Goal: Information Seeking & Learning: Learn about a topic

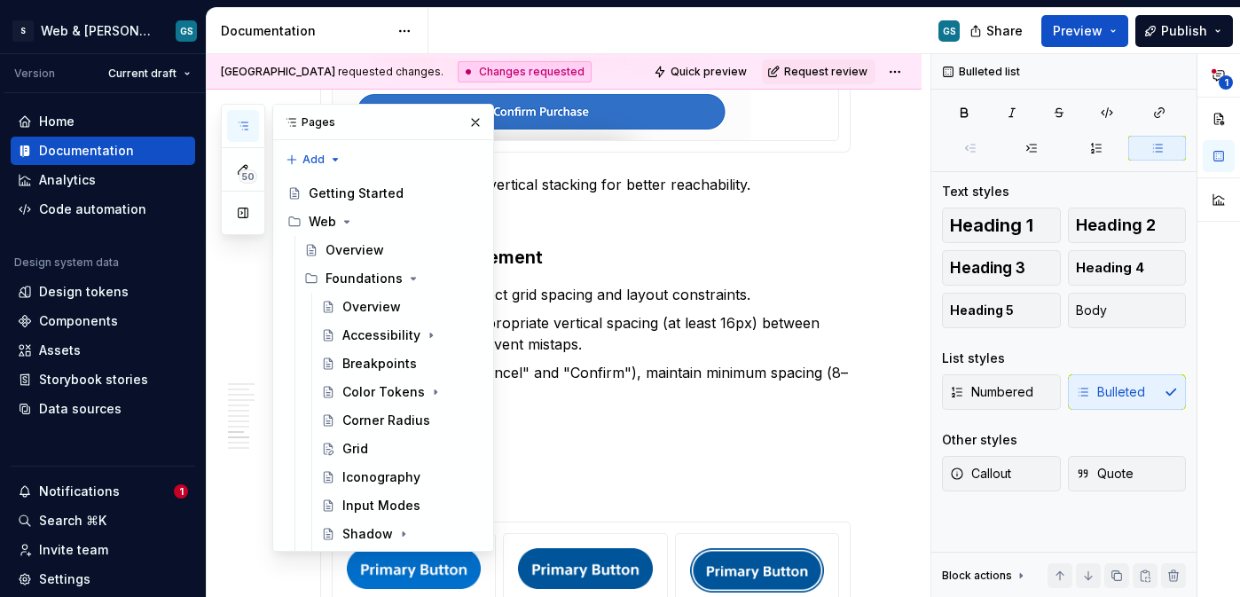
scroll to position [4732, 0]
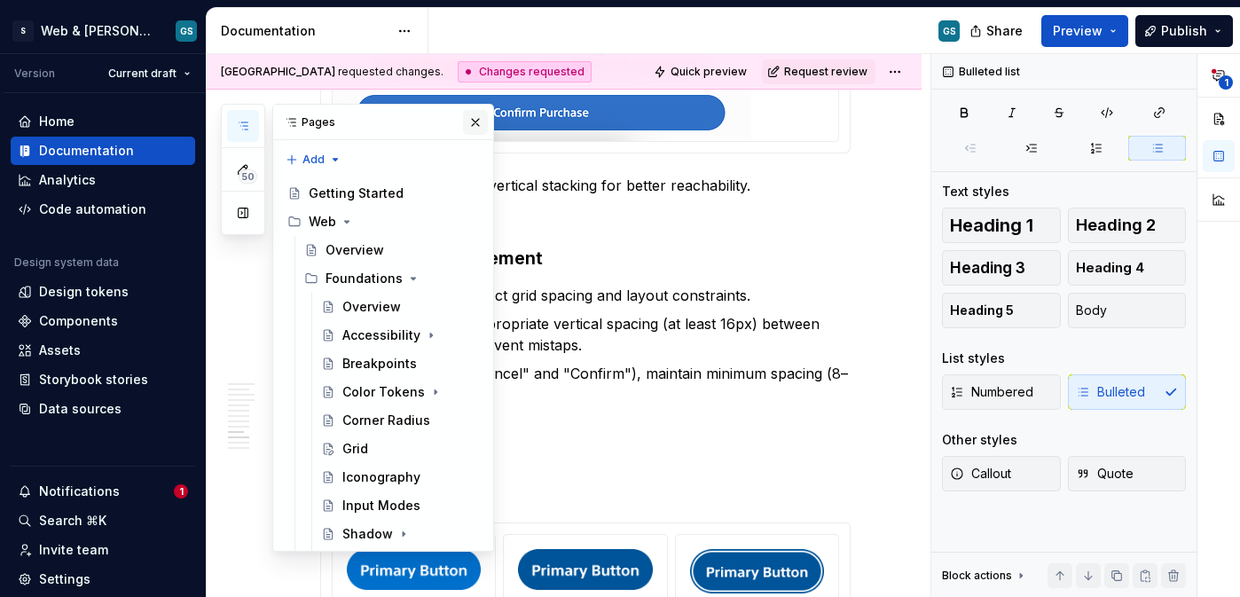
click at [463, 121] on button "button" at bounding box center [475, 122] width 25 height 25
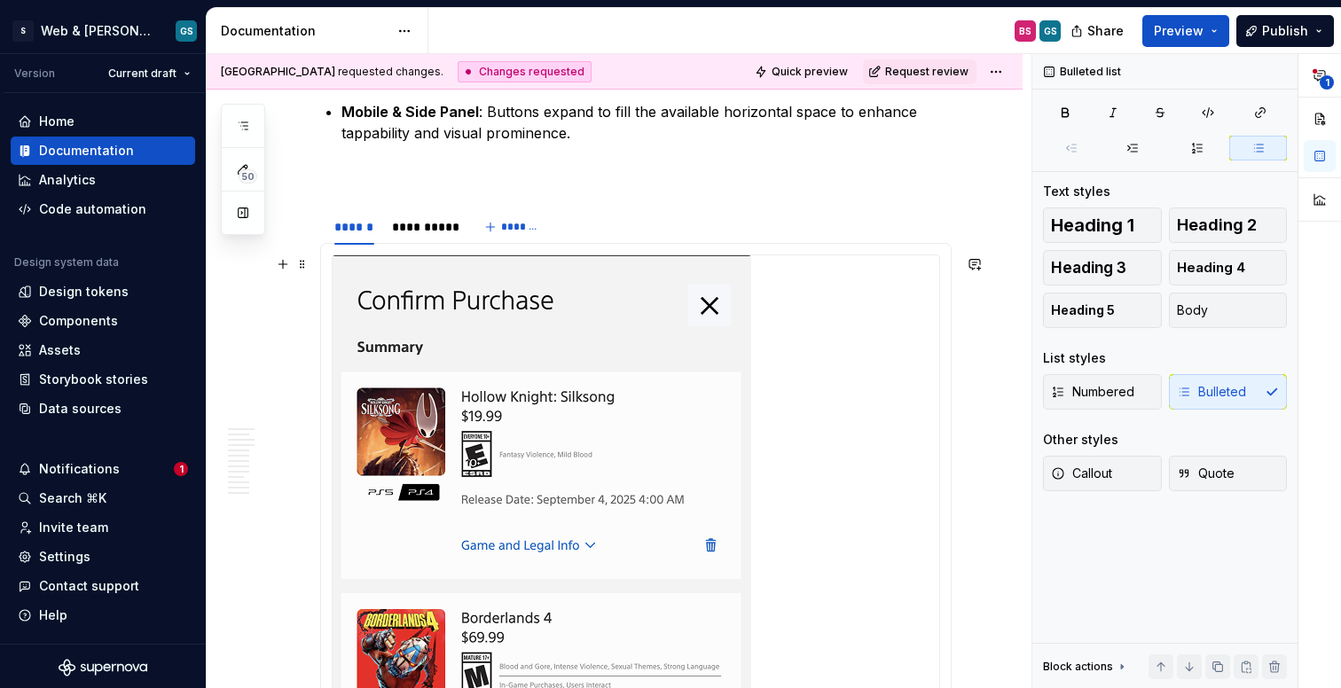
scroll to position [3912, 0]
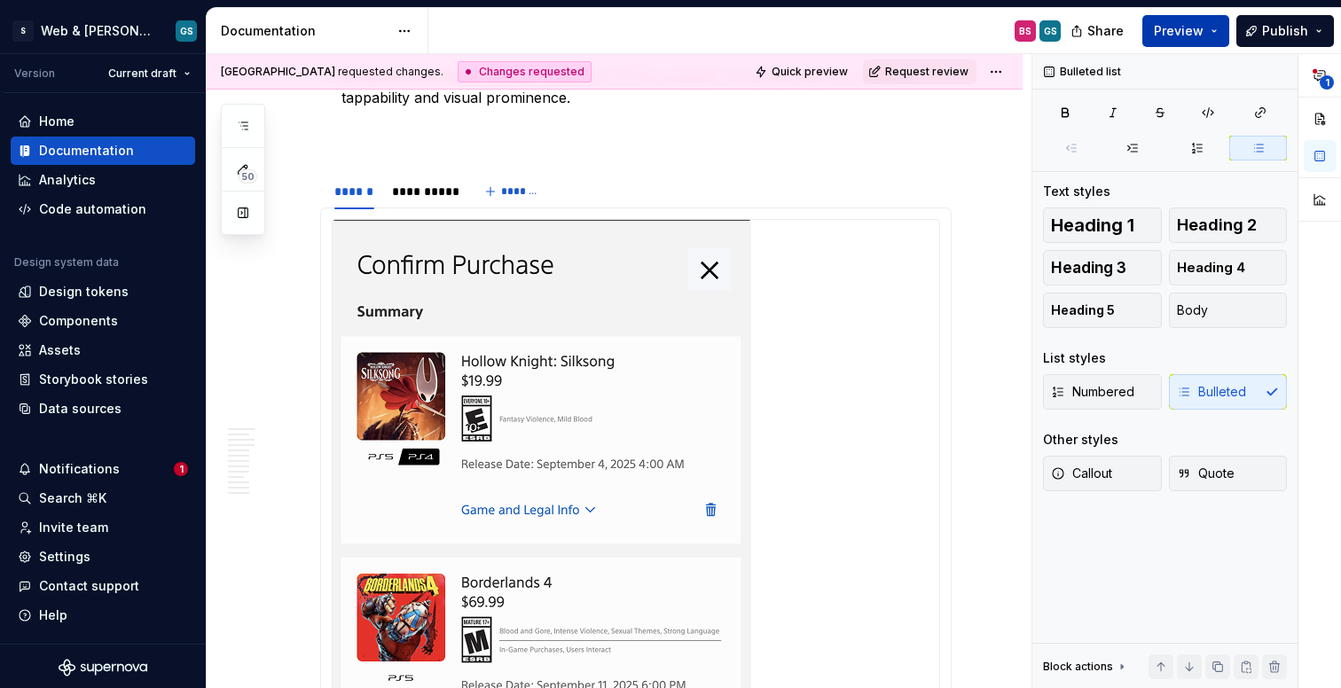
click at [1183, 40] on button "Preview" at bounding box center [1185, 31] width 87 height 32
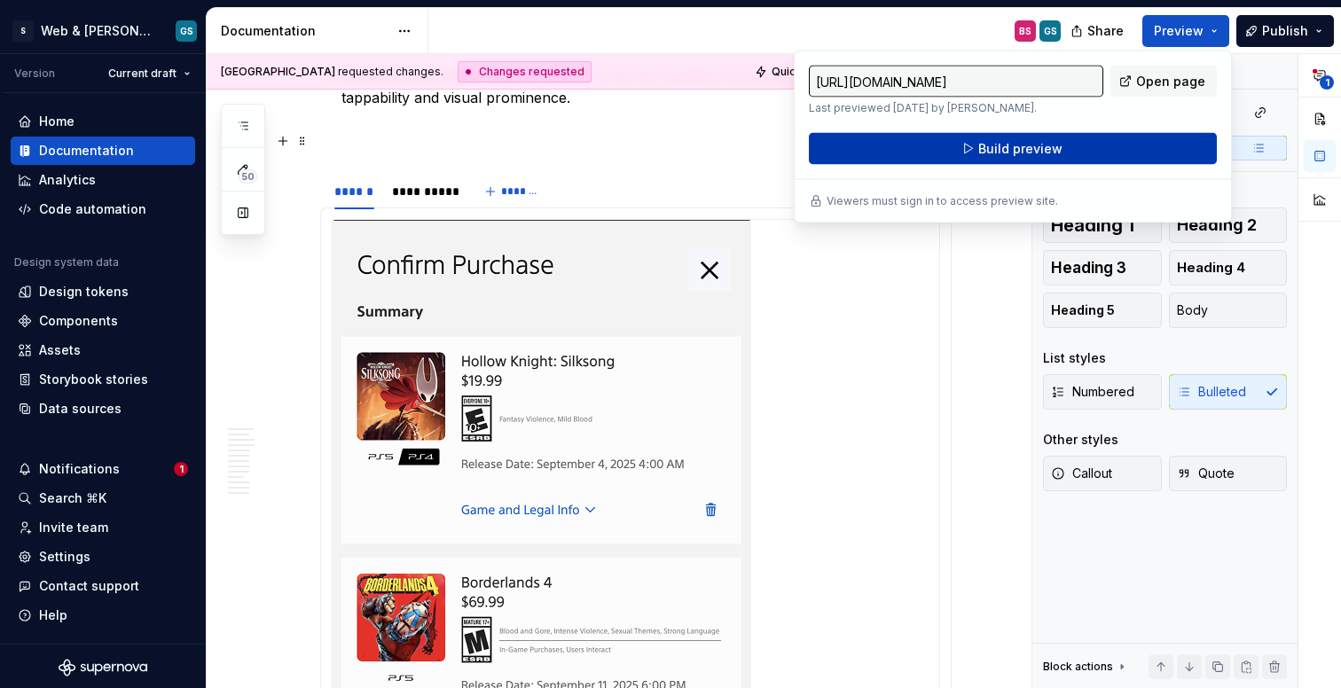
click at [944, 154] on button "Build preview" at bounding box center [1013, 149] width 408 height 32
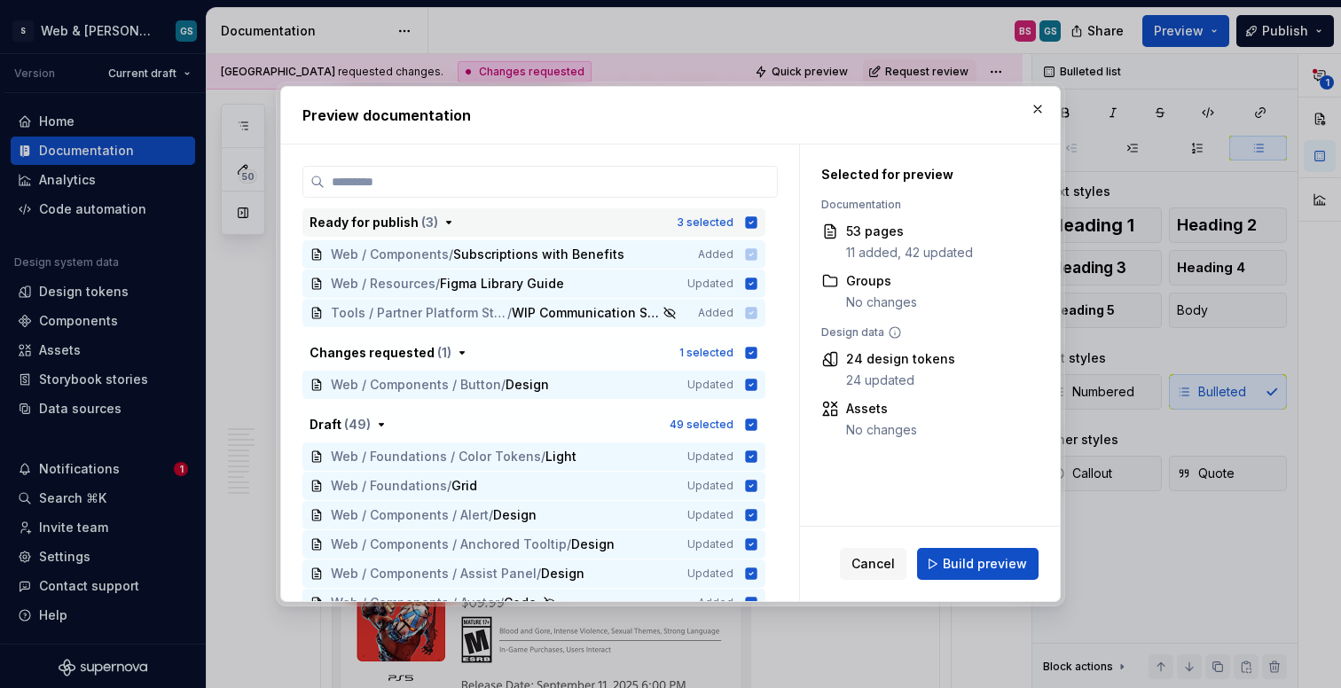
click at [753, 221] on icon "button" at bounding box center [752, 222] width 12 height 12
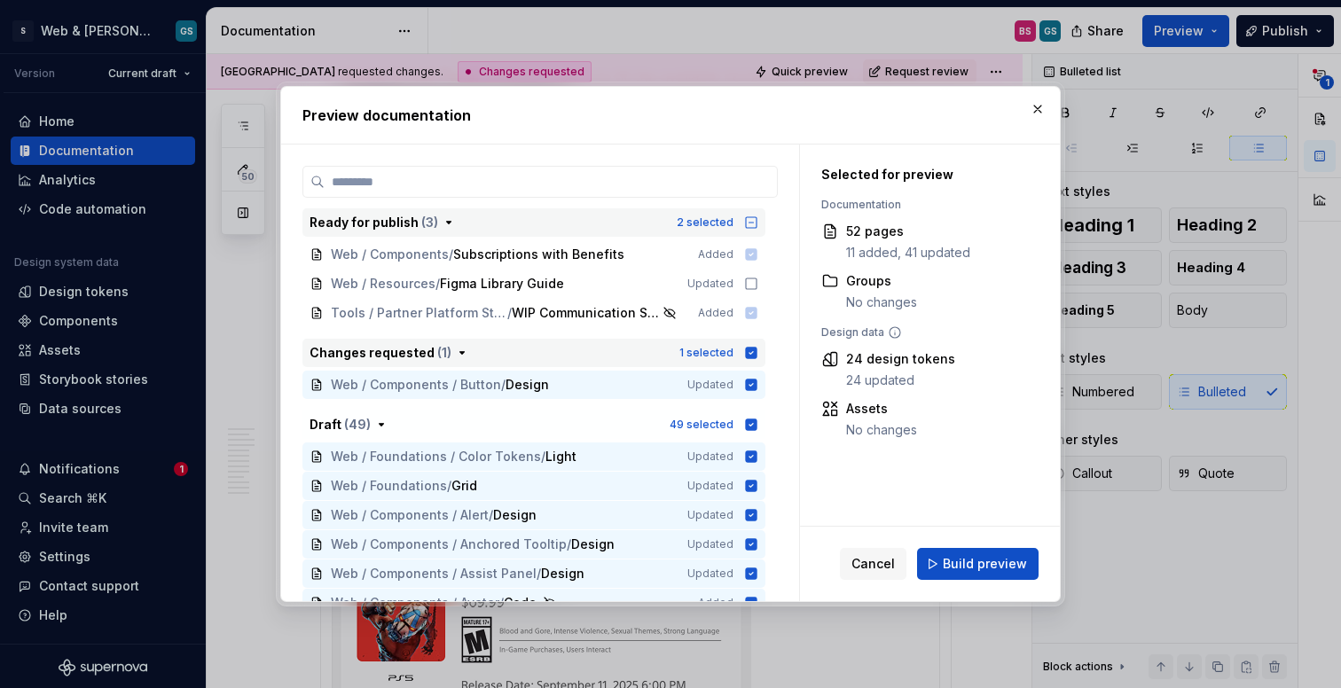
click at [748, 354] on icon "button" at bounding box center [752, 353] width 12 height 12
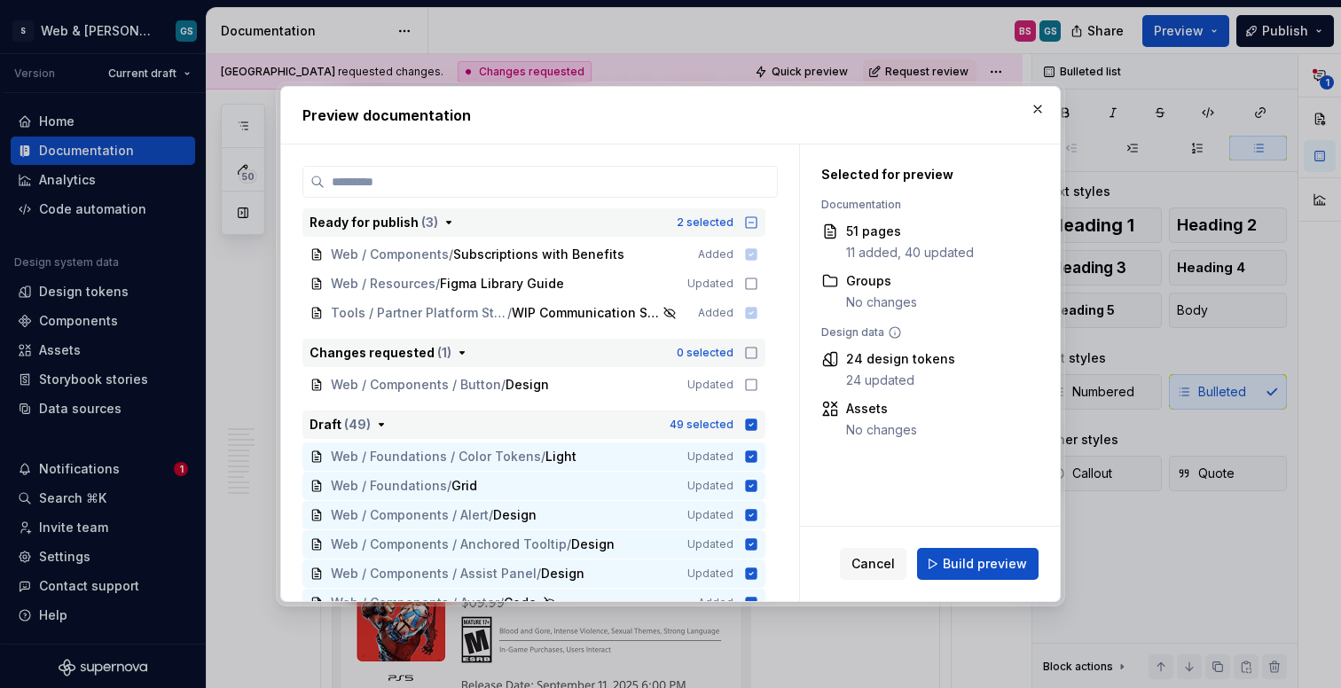
click at [757, 426] on button "Draft ( 49 ) 49 selected" at bounding box center [533, 425] width 463 height 28
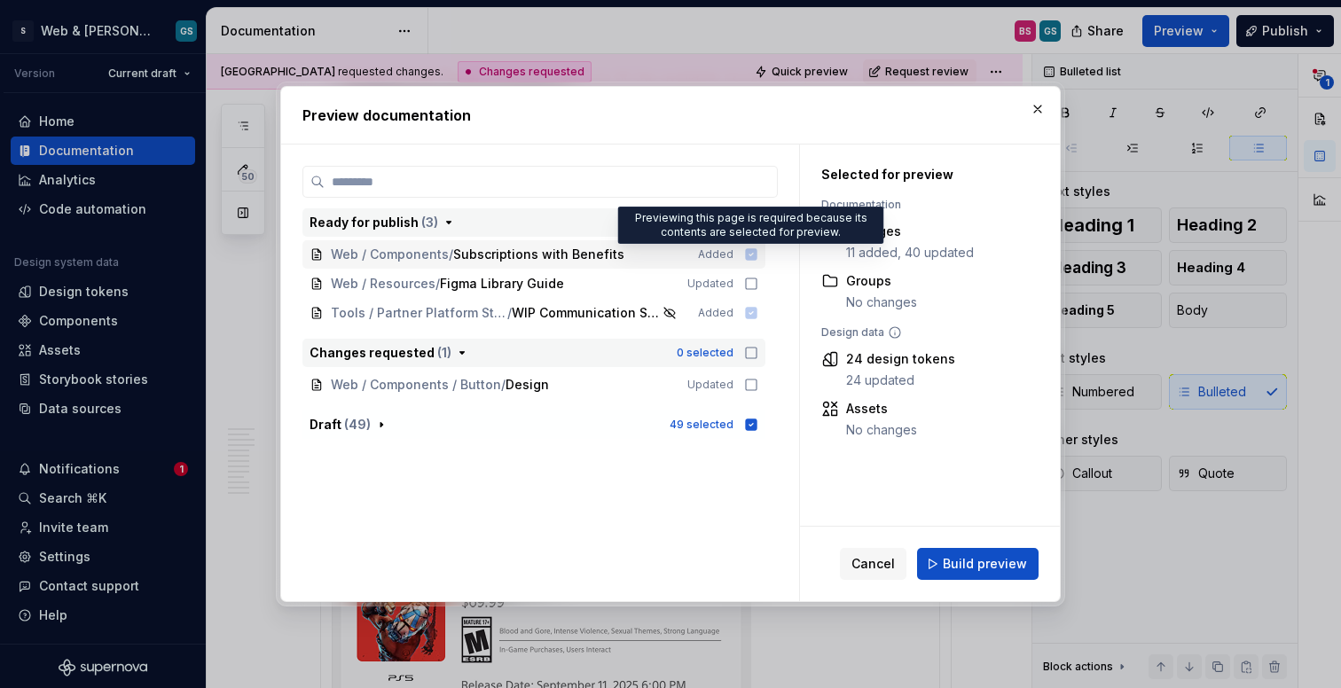
click at [753, 255] on icon at bounding box center [752, 254] width 12 height 12
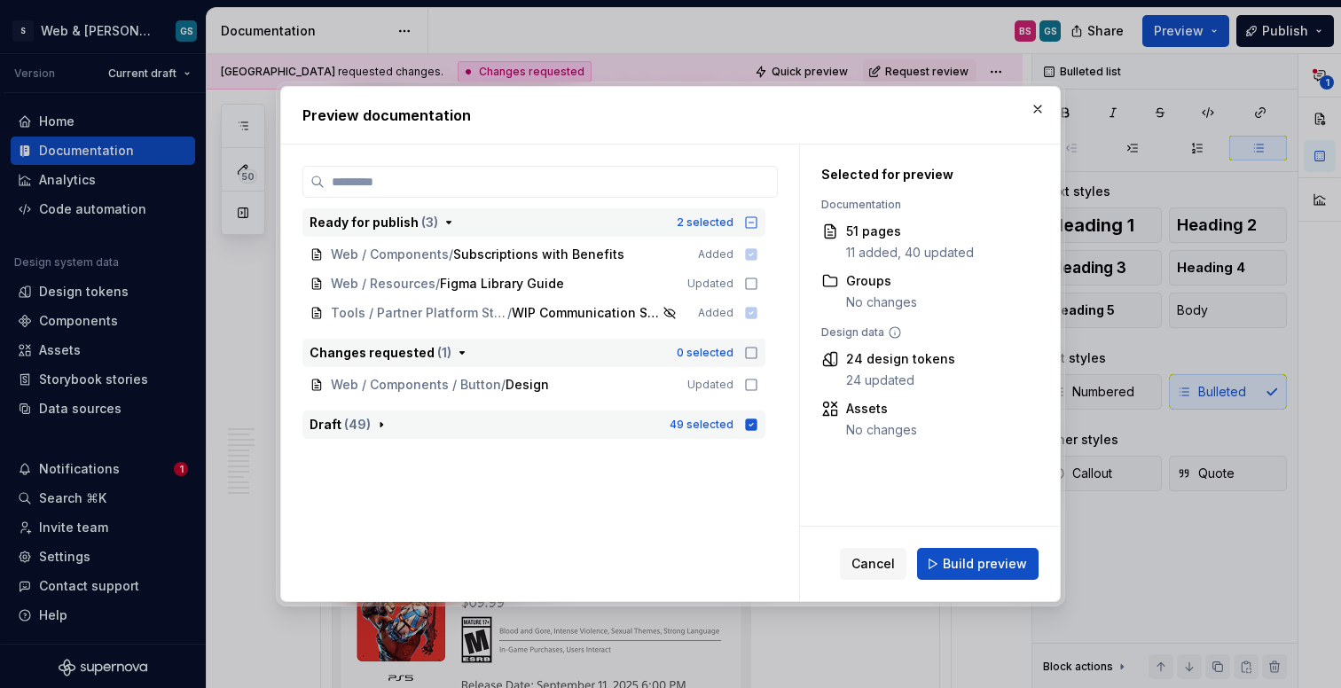
click at [753, 426] on icon "button" at bounding box center [752, 425] width 12 height 12
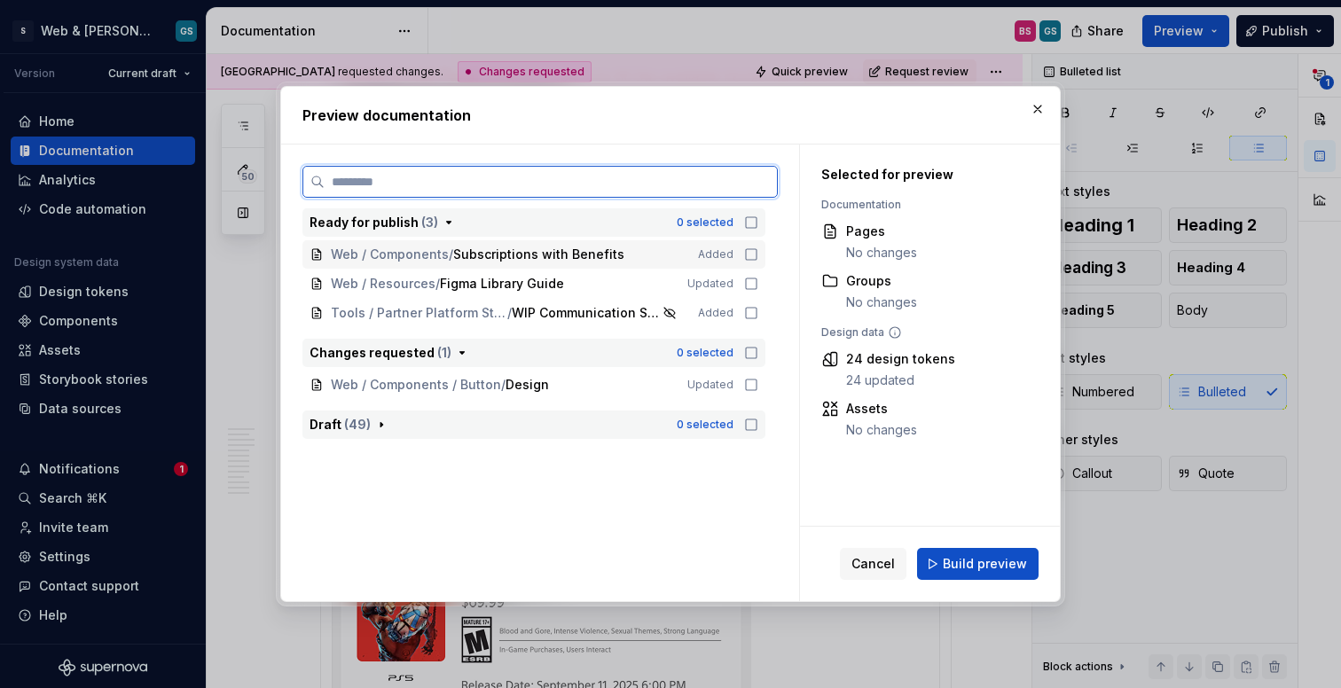
click at [753, 253] on icon at bounding box center [751, 254] width 14 height 14
click at [752, 257] on icon at bounding box center [752, 254] width 12 height 12
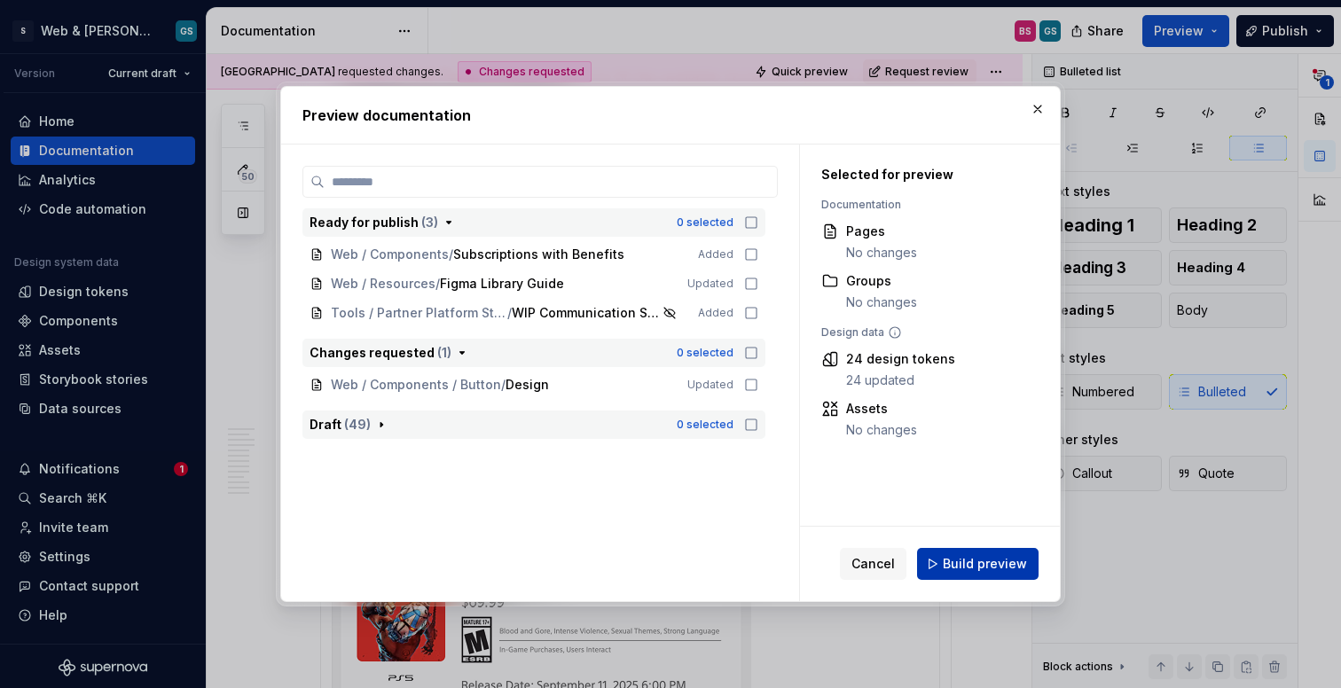
click at [959, 562] on span "Build preview" at bounding box center [985, 564] width 84 height 18
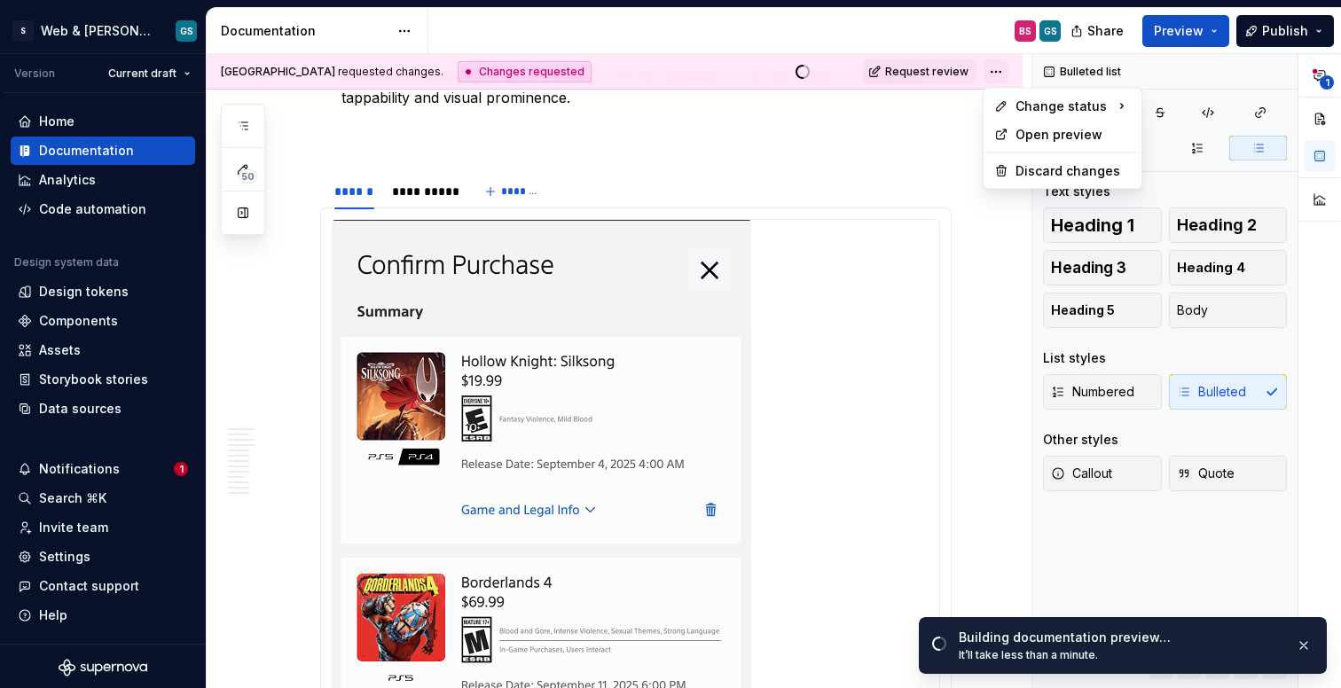
click at [1006, 71] on html "S Web & [PERSON_NAME] Systems GS Version Current draft Home Documentation Analy…" at bounding box center [670, 344] width 1341 height 688
click at [1046, 137] on div "Open preview" at bounding box center [1072, 135] width 115 height 18
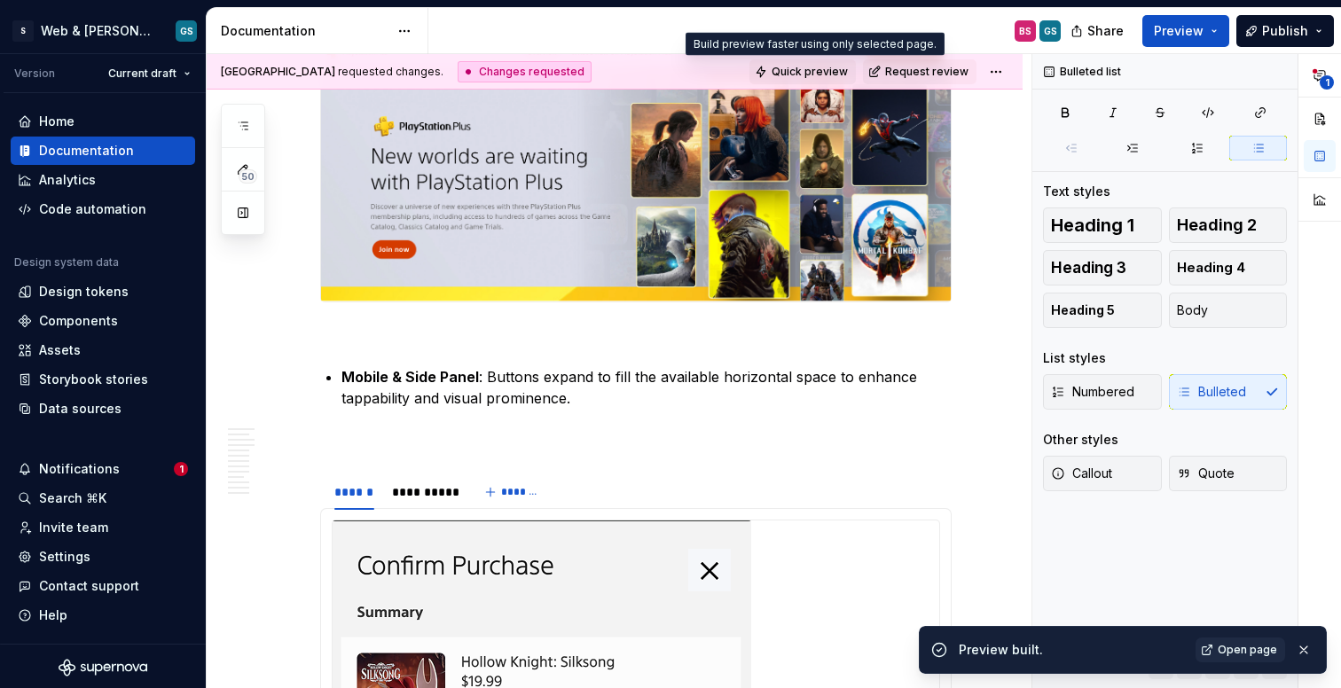
click at [798, 72] on span "Quick preview" at bounding box center [809, 72] width 76 height 14
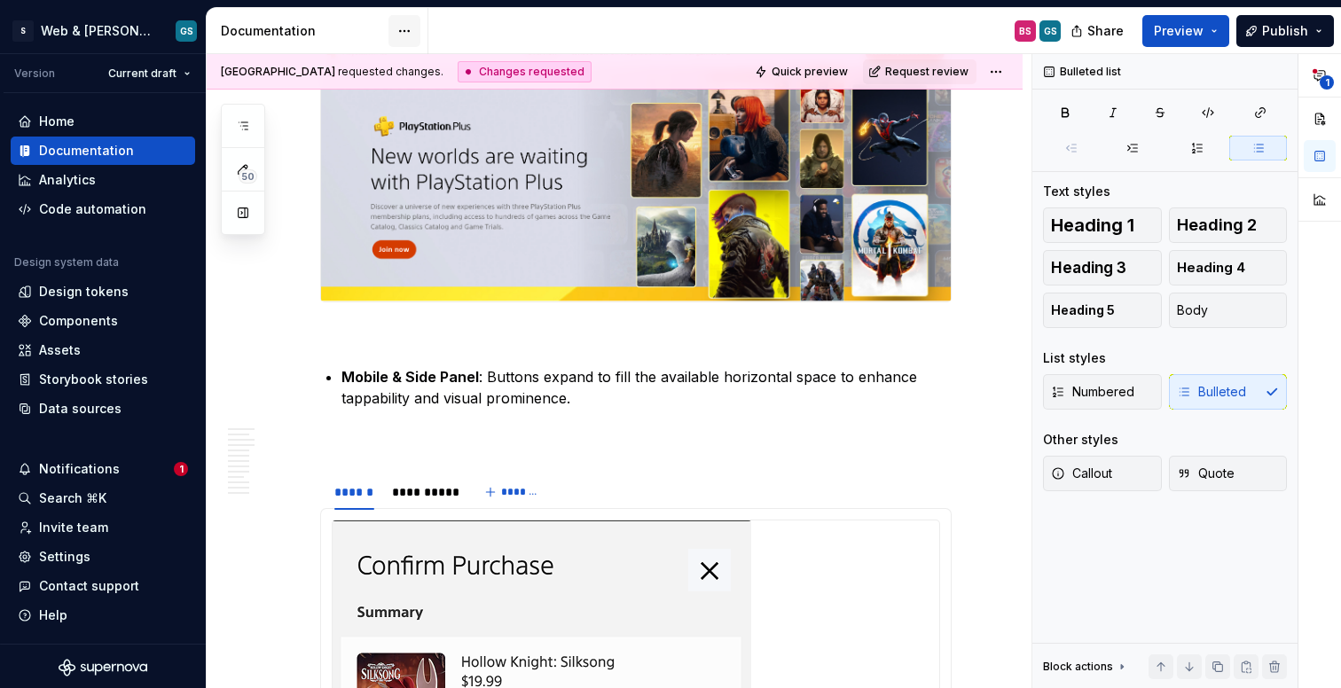
click at [400, 28] on html "S Web & [PERSON_NAME] Systems GS Version Current draft Home Documentation Analy…" at bounding box center [670, 344] width 1341 height 688
click at [640, 27] on html "S Web & [PERSON_NAME] Systems GS Version Current draft Home Documentation Analy…" at bounding box center [670, 344] width 1341 height 688
click at [996, 68] on html "S Web & [PERSON_NAME] Systems GS Version Current draft Home Documentation Analy…" at bounding box center [670, 344] width 1341 height 688
click at [787, 65] on html "S Web & [PERSON_NAME] Systems GS Version Current draft Home Documentation Analy…" at bounding box center [670, 344] width 1341 height 688
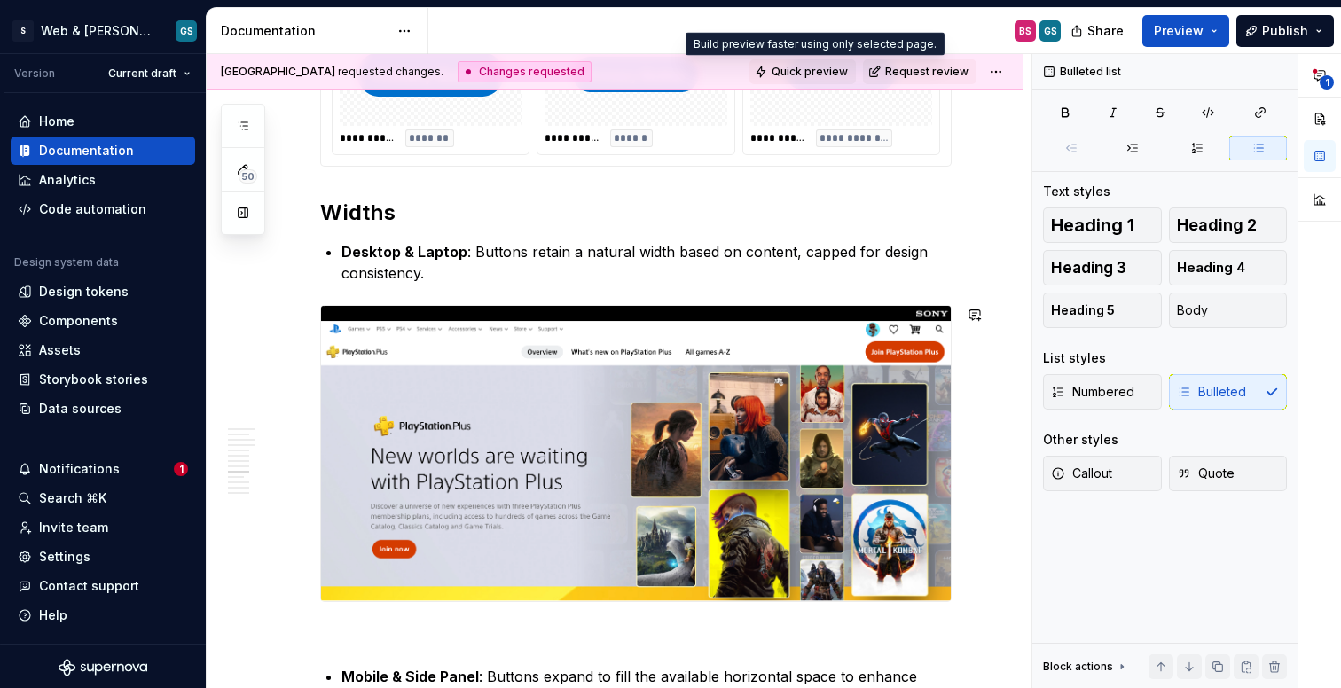
click at [795, 68] on span "Quick preview" at bounding box center [809, 72] width 76 height 14
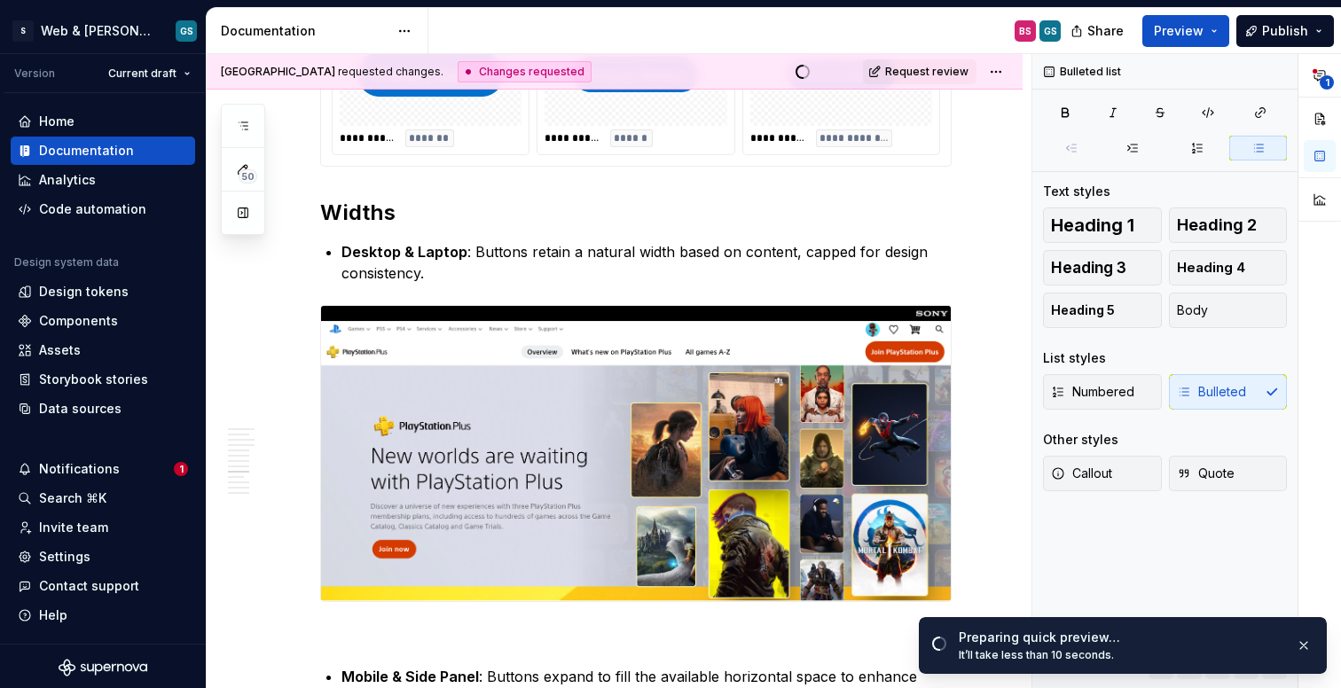
click at [1014, 596] on div "It’ll take less than 10 seconds." at bounding box center [1120, 655] width 323 height 14
click at [991, 596] on div "It’ll take less than 10 seconds." at bounding box center [1120, 655] width 323 height 14
click at [999, 596] on div "Quick preview ready. The page preview has been updated. Open page" at bounding box center [1123, 645] width 408 height 57
click at [1233, 596] on link "Open page" at bounding box center [1240, 645] width 90 height 25
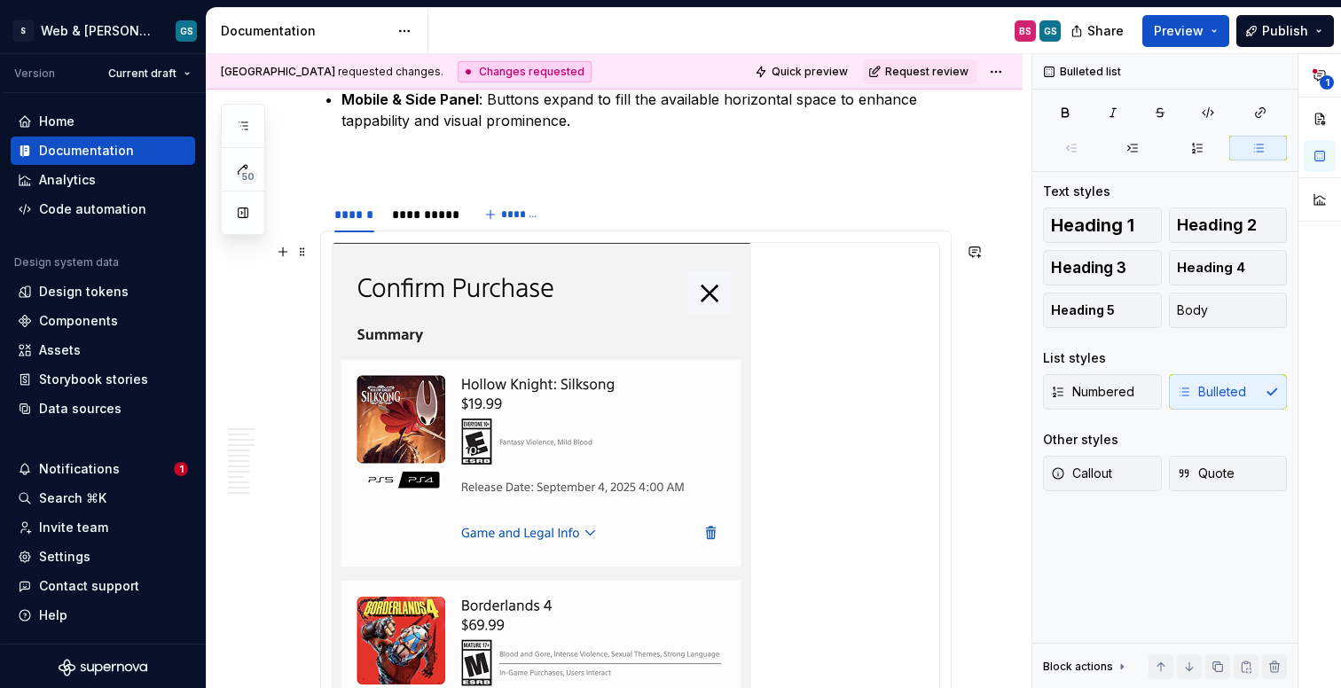
scroll to position [4077, 0]
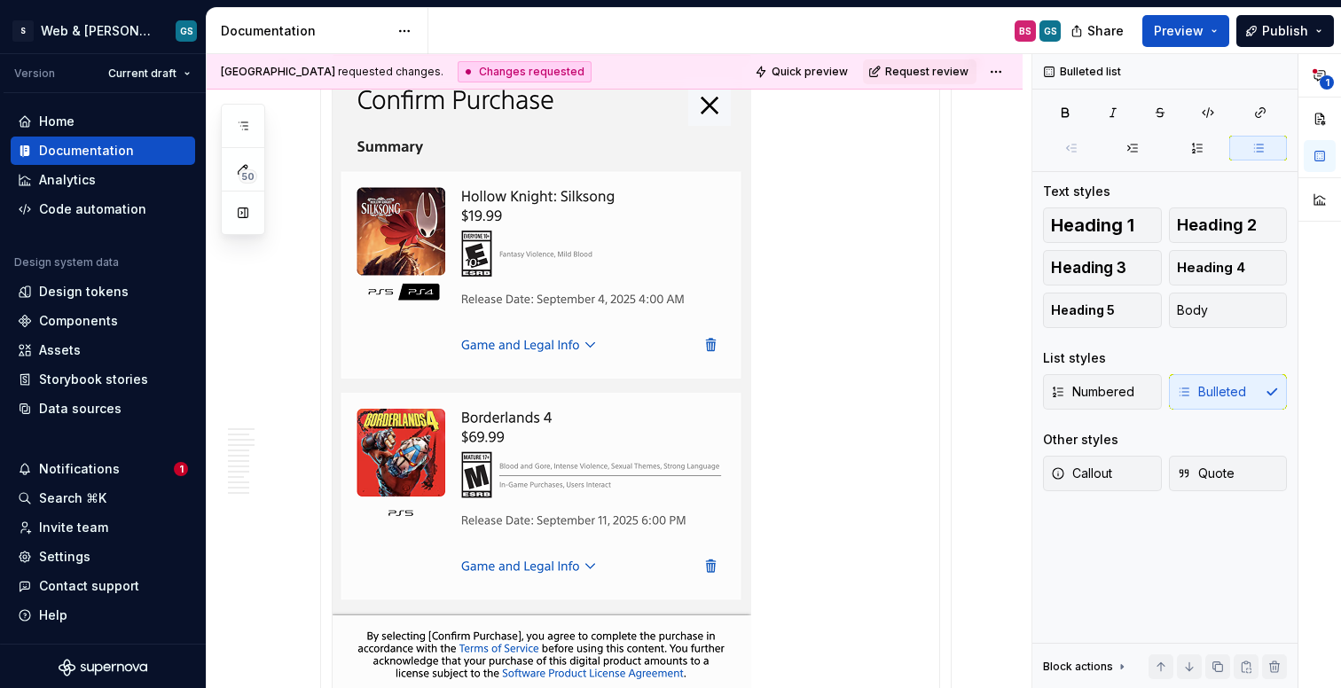
click at [639, 349] on img at bounding box center [542, 397] width 419 height 685
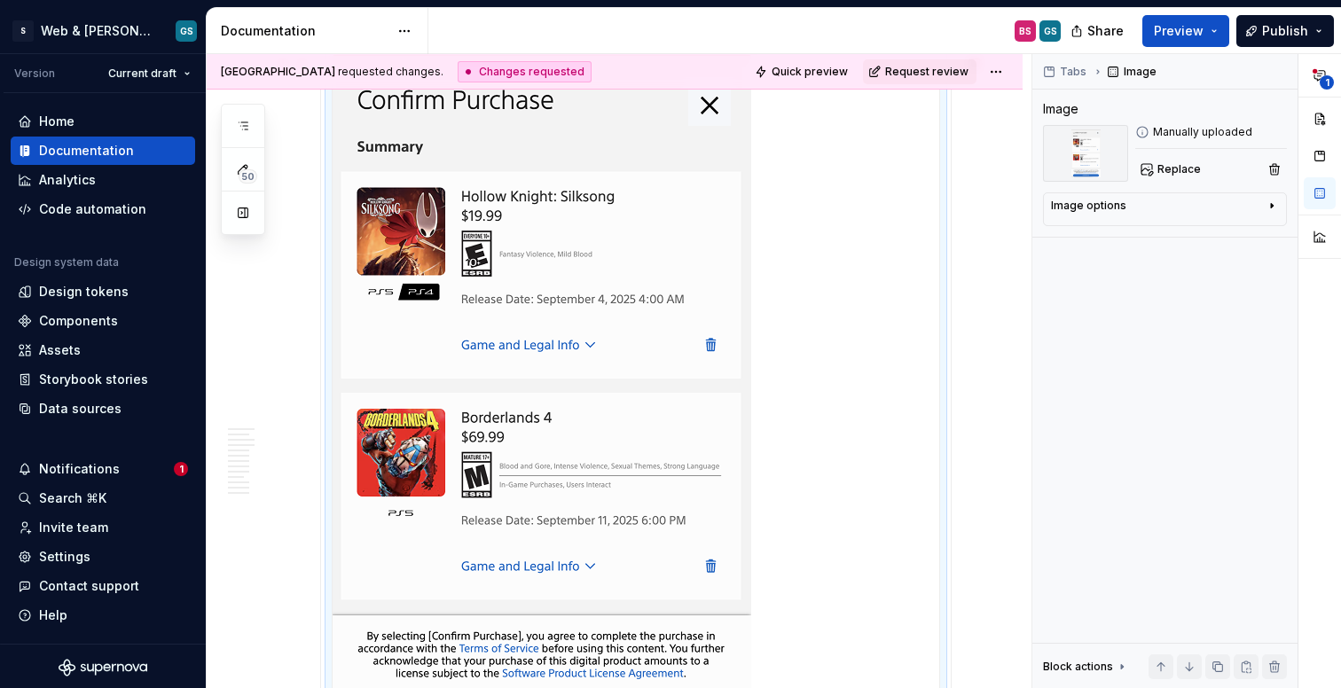
click at [770, 442] on div at bounding box center [636, 397] width 607 height 685
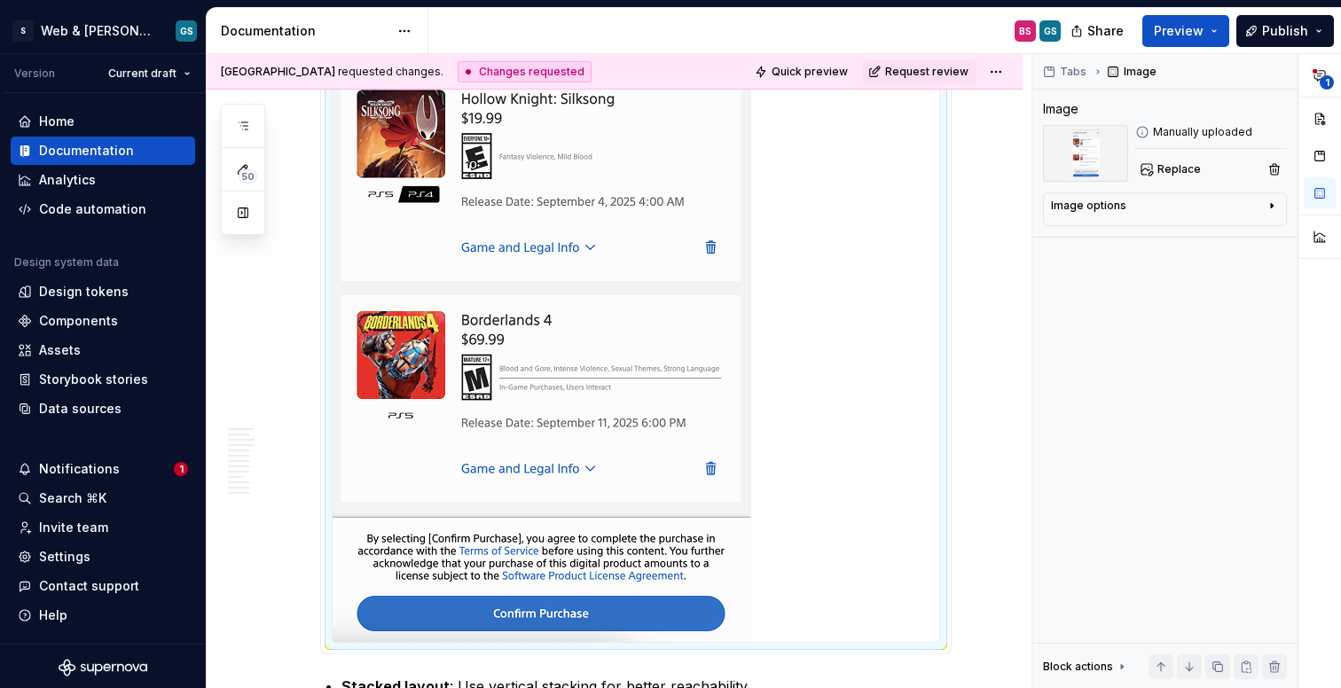
scroll to position [4482, 0]
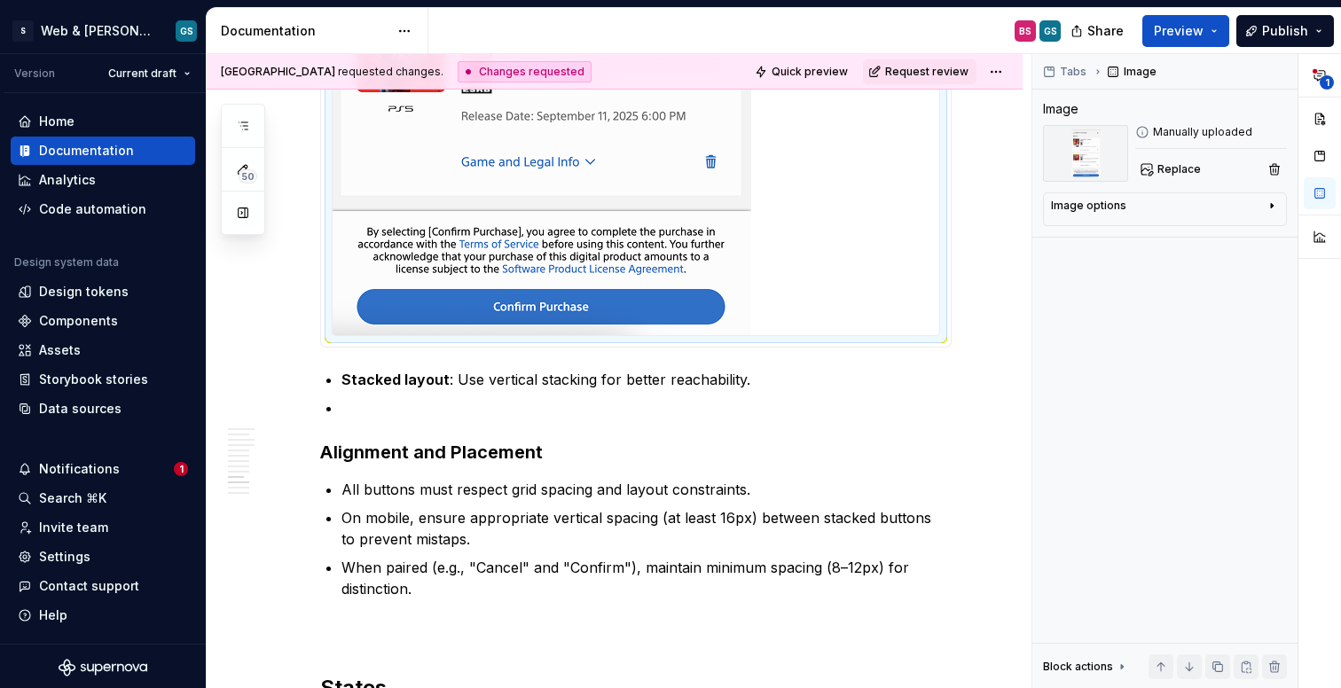
click at [1136, 135] on icon at bounding box center [1142, 132] width 14 height 14
click at [1141, 213] on div "Image options" at bounding box center [1158, 209] width 214 height 21
type textarea "*"
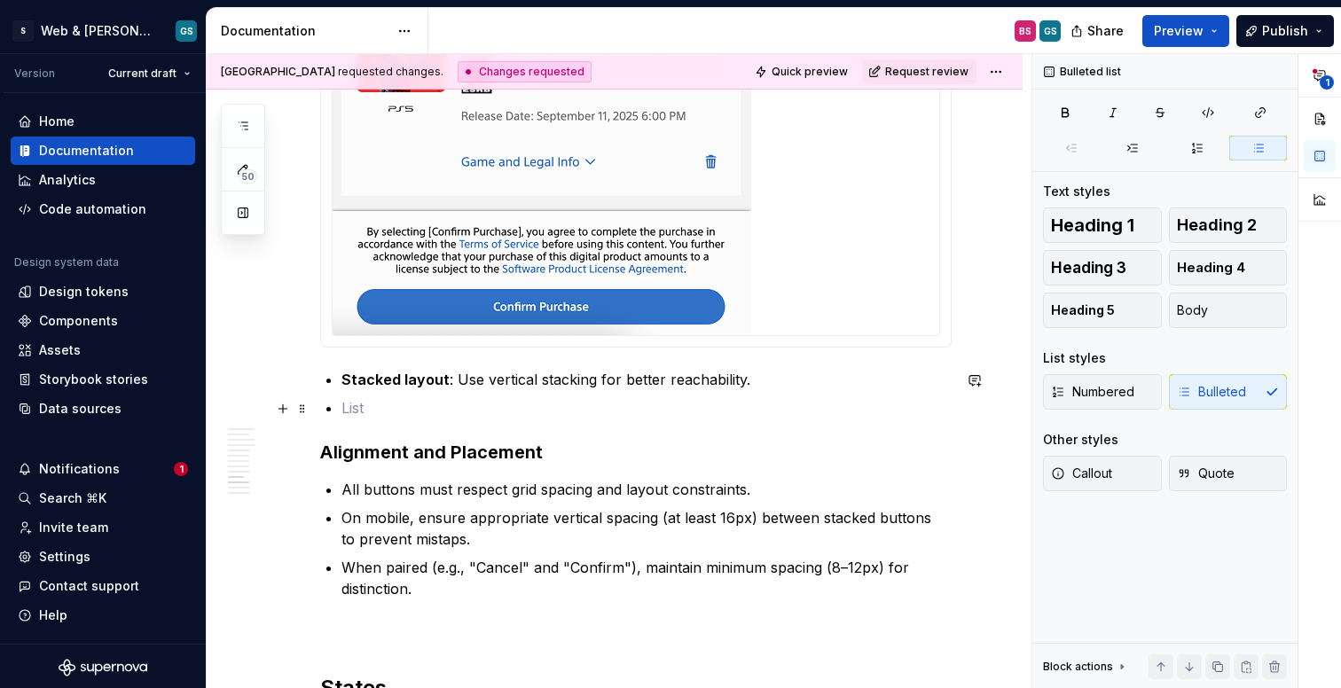
drag, startPoint x: 420, startPoint y: 406, endPoint x: 407, endPoint y: 403, distance: 13.8
click at [420, 406] on p at bounding box center [646, 407] width 610 height 21
click at [368, 390] on p "Stacked layout : Use vertical stacking for better reachability." at bounding box center [646, 379] width 610 height 21
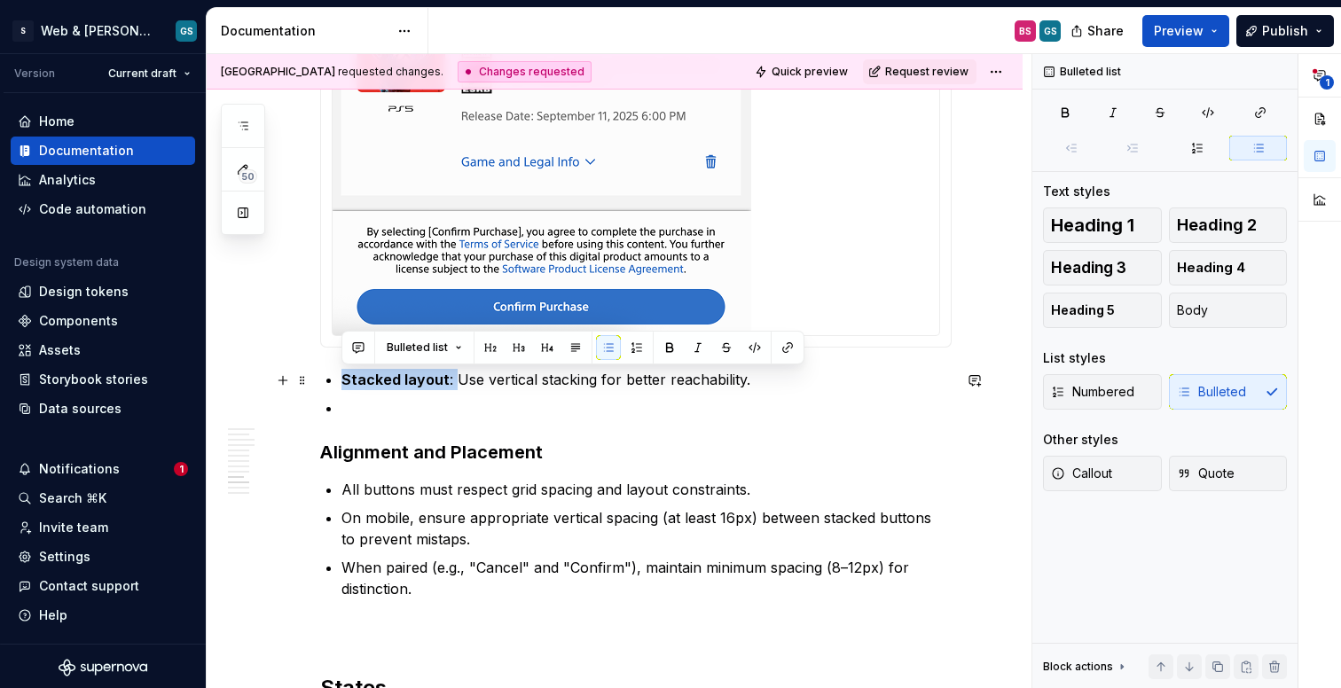
drag, startPoint x: 344, startPoint y: 383, endPoint x: 455, endPoint y: 380, distance: 110.9
click at [455, 380] on p "Stacked layout : Use vertical stacking for better reachability." at bounding box center [646, 379] width 610 height 21
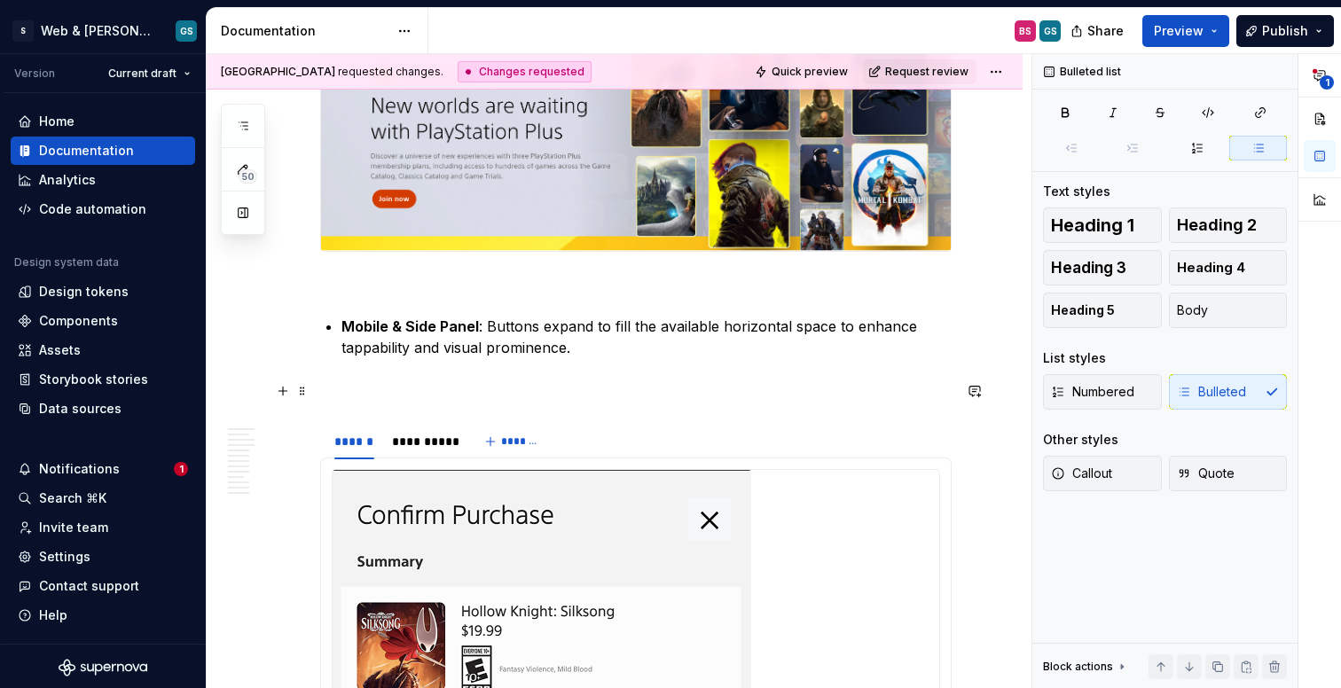
scroll to position [3677, 0]
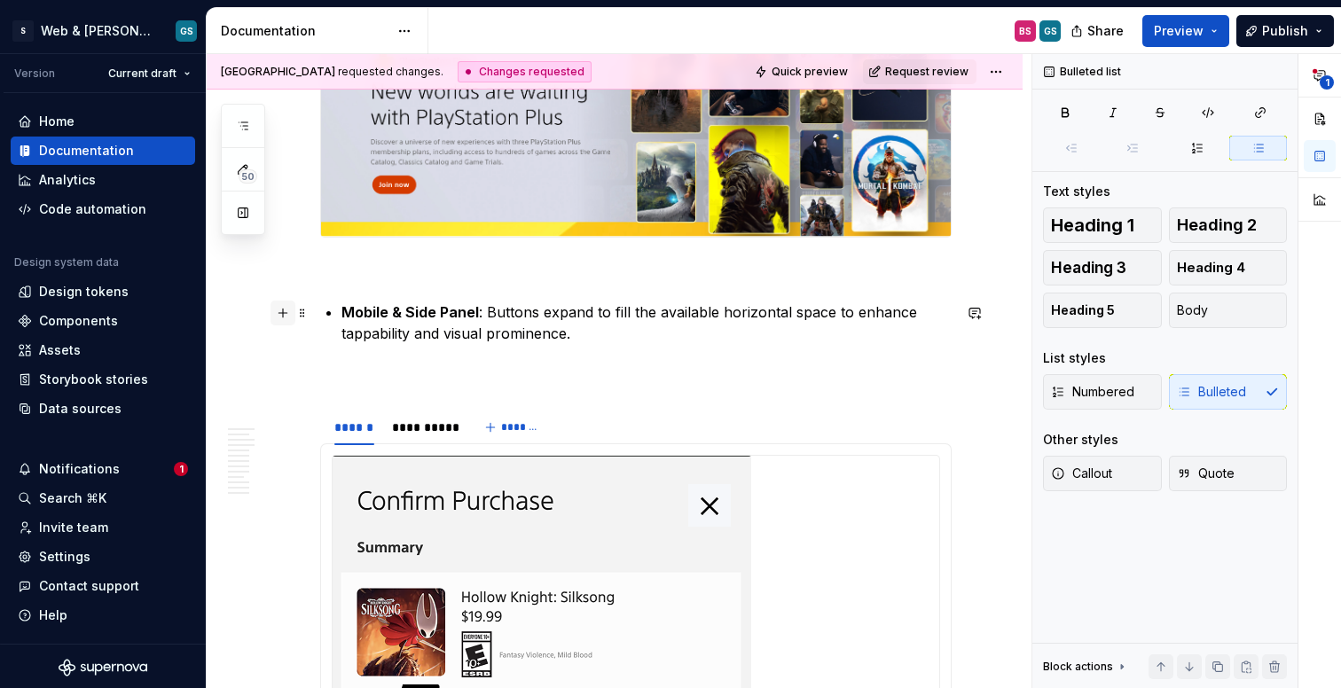
click at [288, 309] on button "button" at bounding box center [282, 313] width 25 height 25
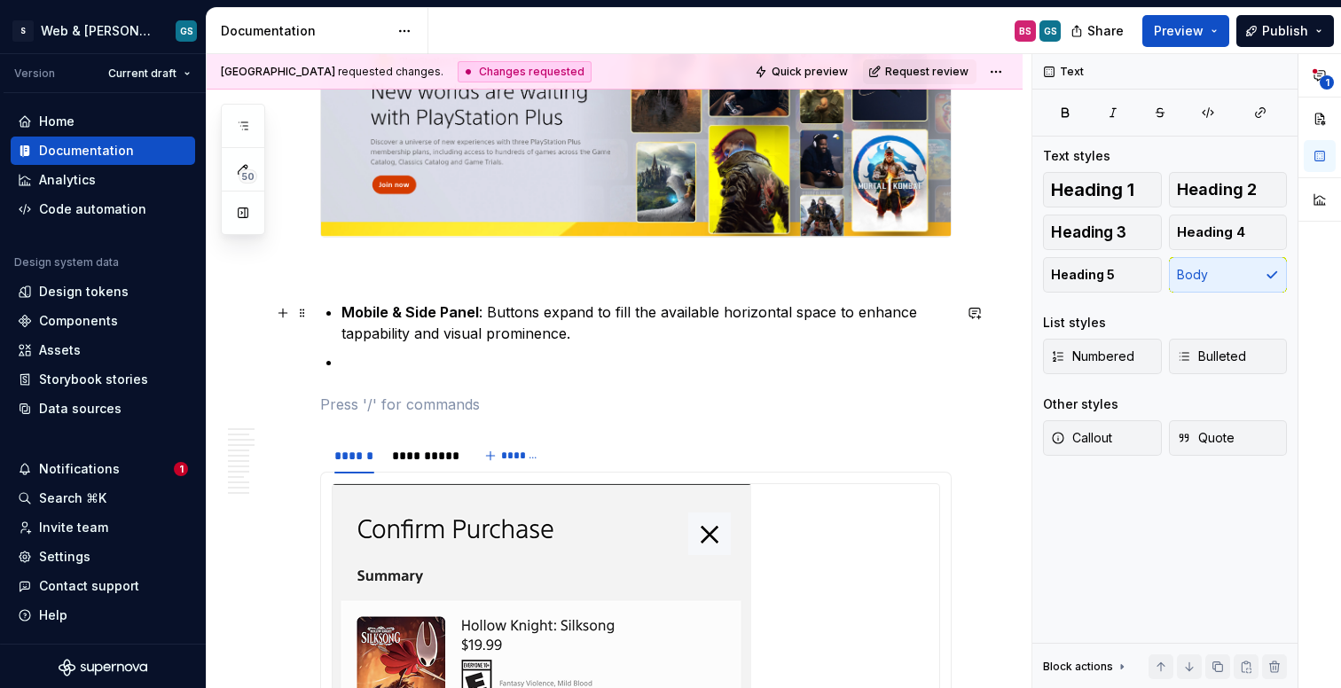
click at [801, 405] on p at bounding box center [635, 404] width 631 height 21
click at [497, 367] on p at bounding box center [646, 361] width 610 height 21
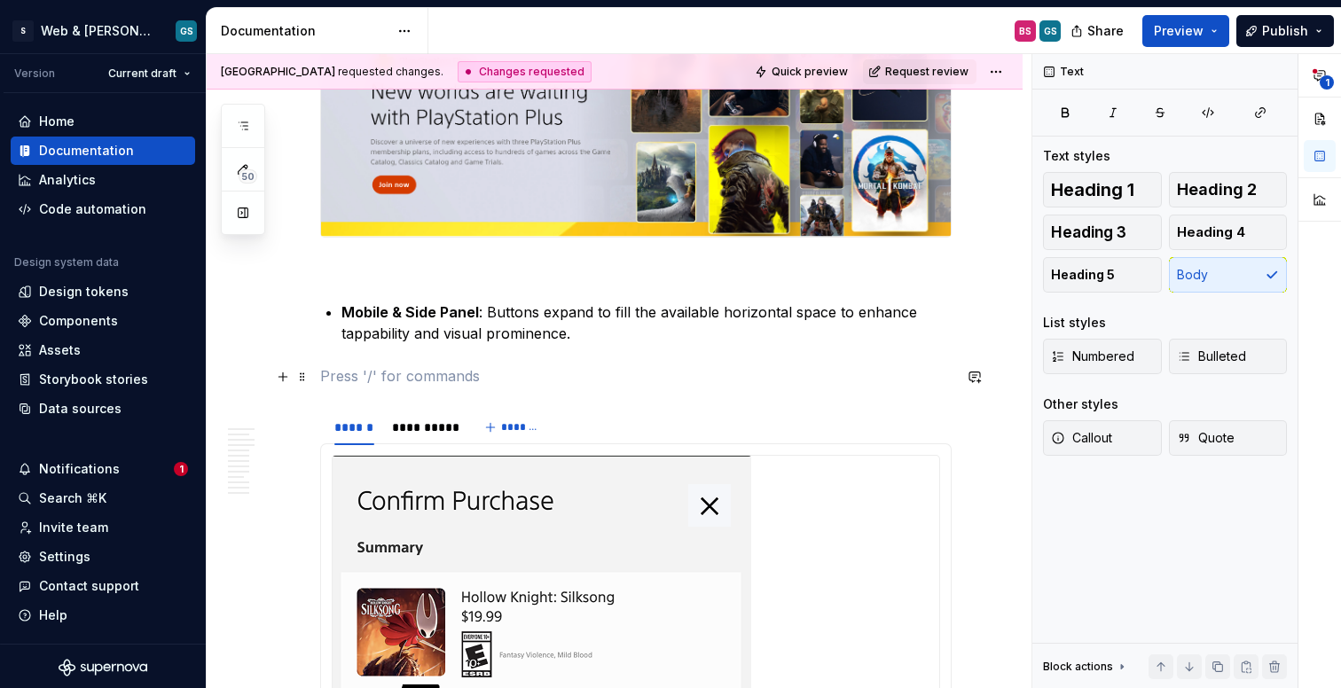
click at [726, 385] on p at bounding box center [635, 375] width 631 height 21
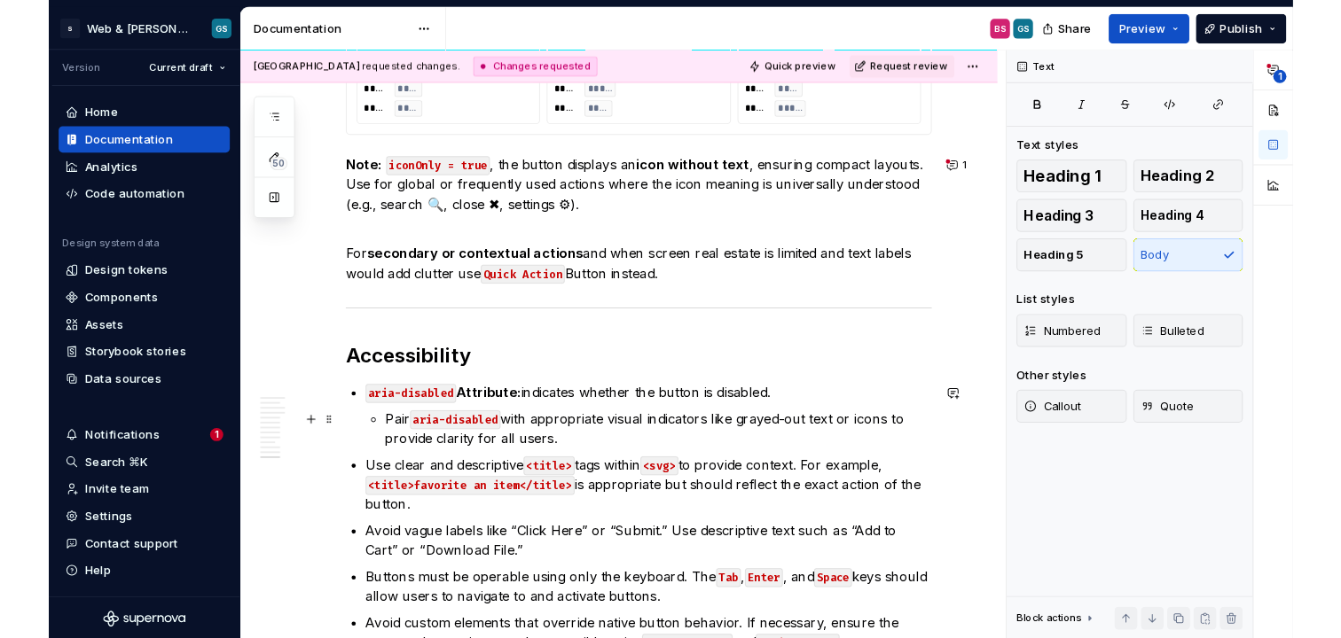
scroll to position [5583, 0]
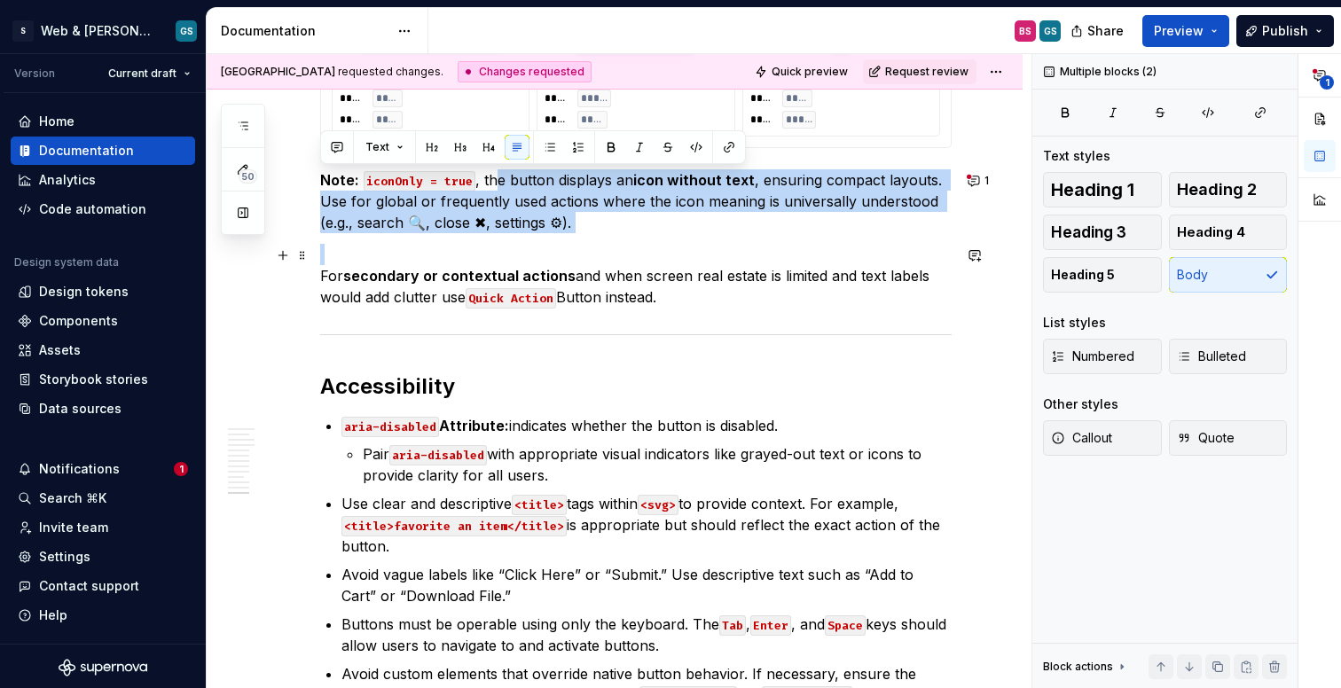
drag, startPoint x: 490, startPoint y: 178, endPoint x: 579, endPoint y: 244, distance: 110.3
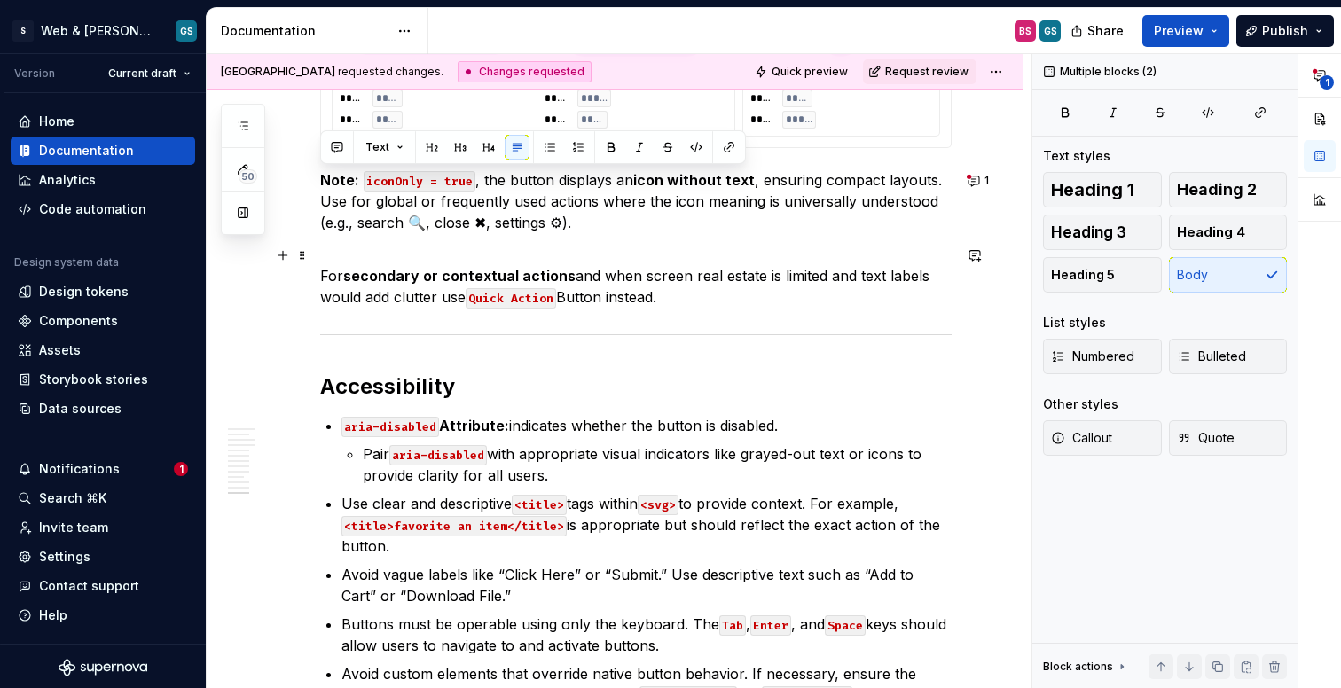
click at [561, 288] on p "For secondary or contextual actions and when screen real estate is limited and …" at bounding box center [635, 276] width 631 height 64
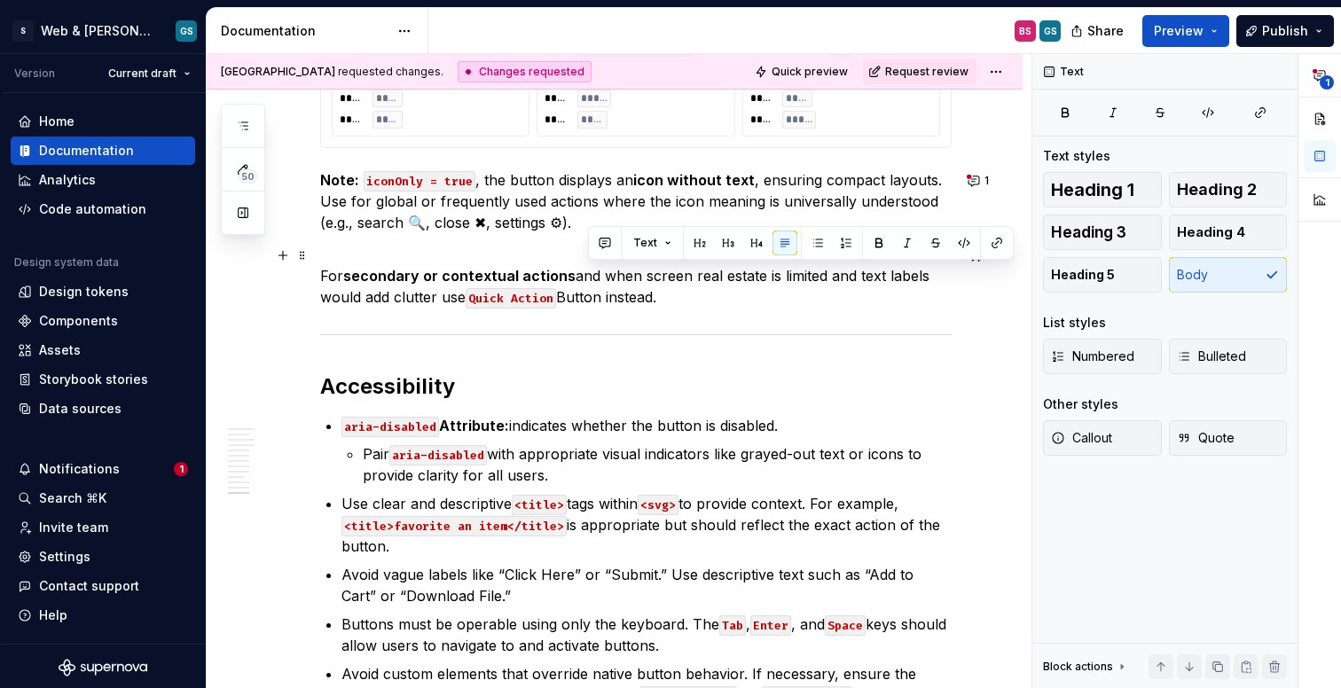
drag, startPoint x: 663, startPoint y: 305, endPoint x: 588, endPoint y: 269, distance: 83.7
click at [588, 269] on p "For secondary or contextual actions and when screen real estate is limited and …" at bounding box center [635, 276] width 631 height 64
click at [523, 262] on p "For secondary or contextual actions and when screen real estate is limited and …" at bounding box center [635, 276] width 631 height 64
click at [525, 271] on strong "secondary or contextual actions" at bounding box center [459, 276] width 232 height 18
click at [591, 279] on p "For secondary or contextual actions and when screen real estate is limited and …" at bounding box center [635, 276] width 631 height 64
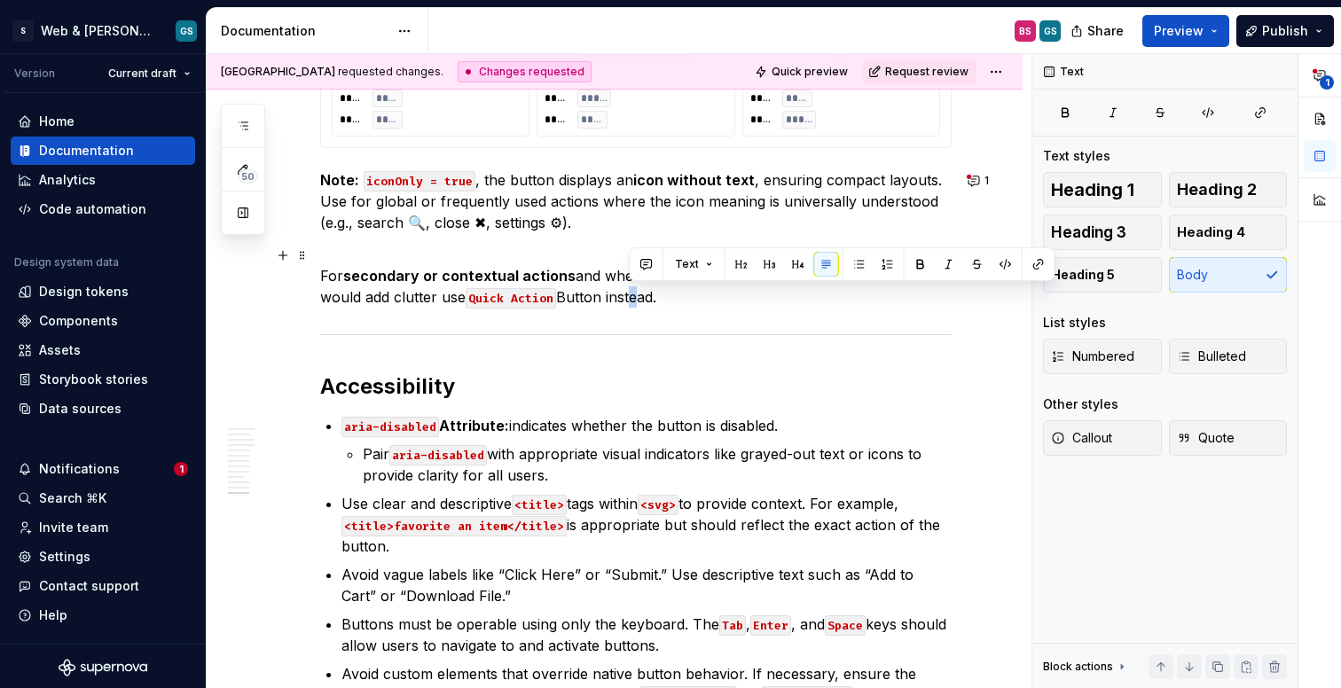
click at [626, 299] on p "For secondary or contextual actions and when screen real estate is limited and …" at bounding box center [635, 276] width 631 height 64
click at [679, 300] on p "For secondary or contextual actions and when screen real estate is limited and …" at bounding box center [635, 276] width 631 height 64
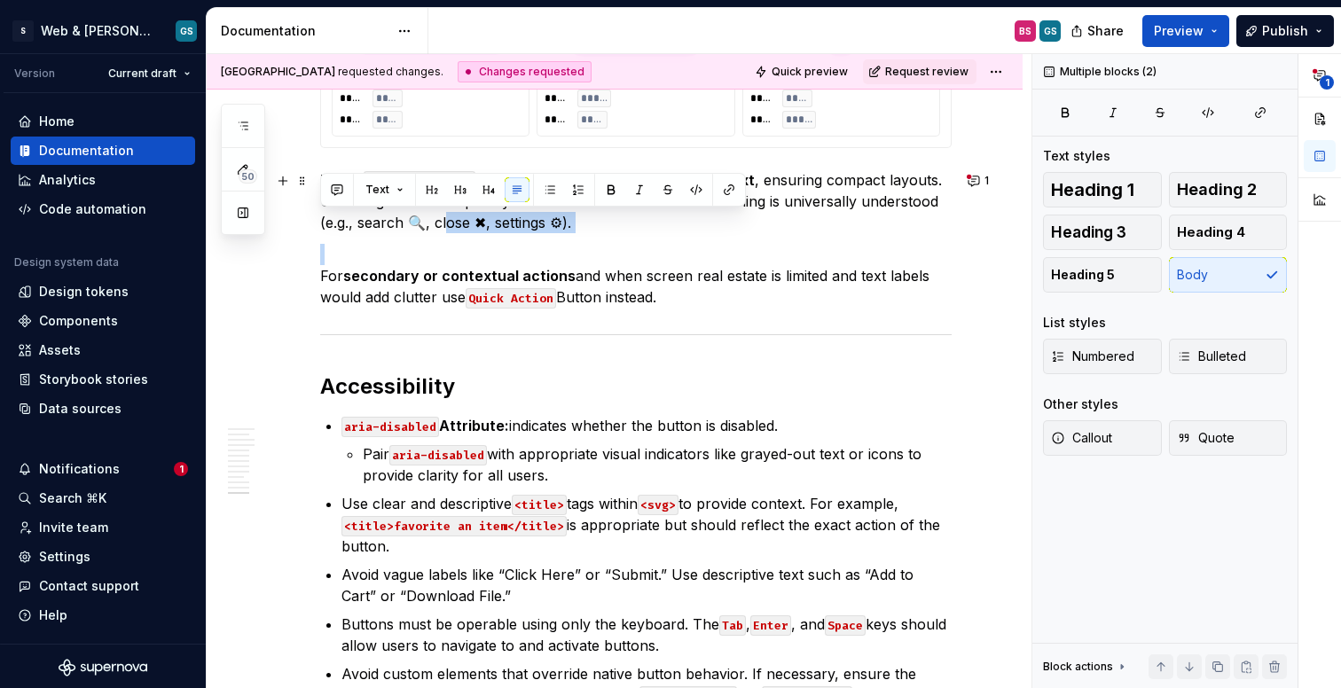
drag, startPoint x: 577, startPoint y: 238, endPoint x: 443, endPoint y: 217, distance: 135.4
click at [649, 247] on p "For secondary or contextual actions and when screen real estate is limited and …" at bounding box center [635, 276] width 631 height 64
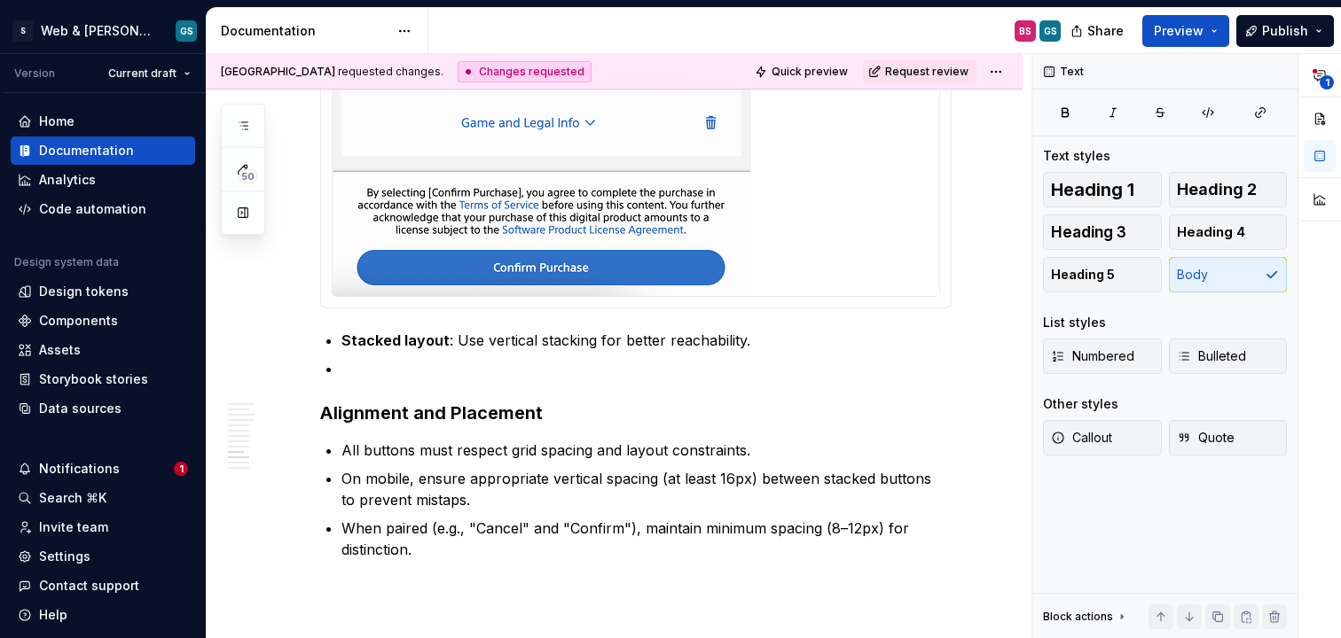
scroll to position [4233, 0]
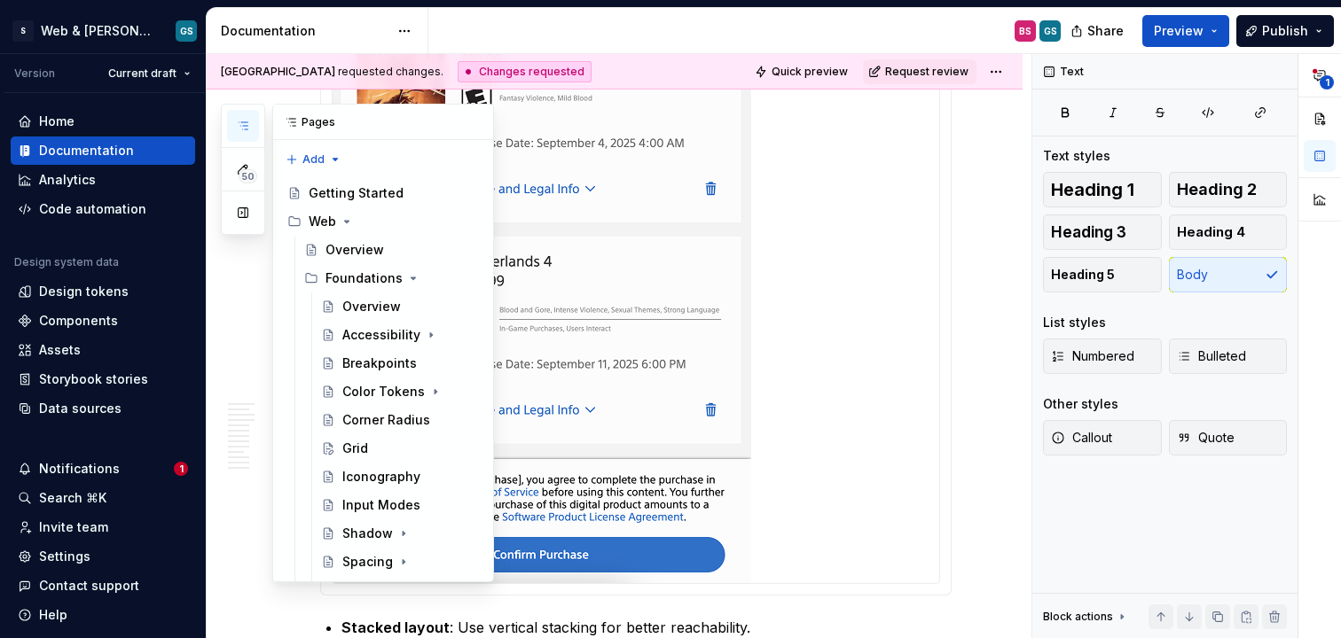
click at [237, 119] on icon "button" at bounding box center [243, 126] width 14 height 14
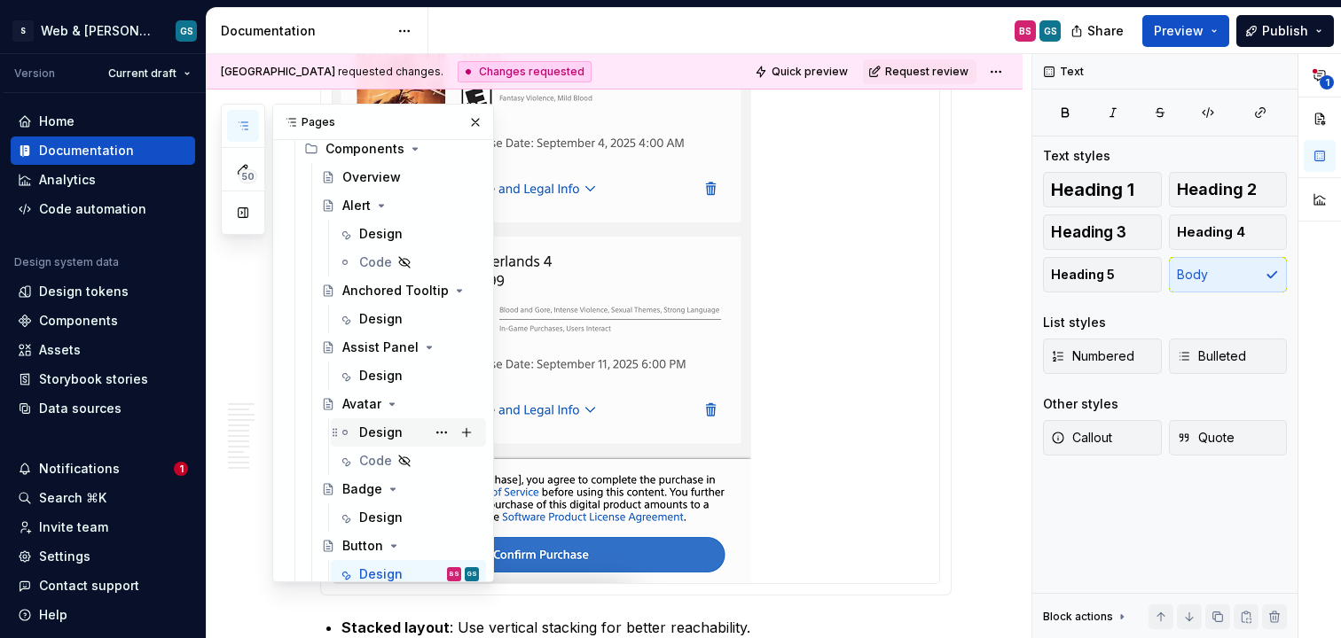
scroll to position [574, 0]
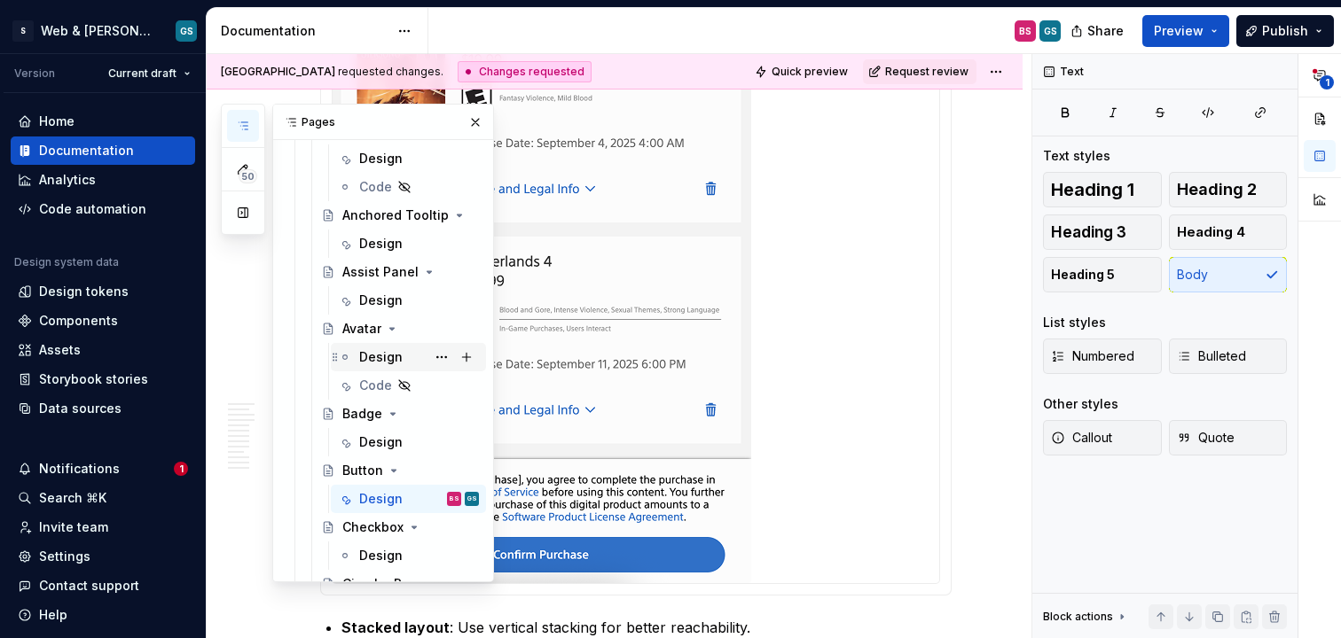
click at [375, 361] on div "Design" at bounding box center [380, 358] width 43 height 18
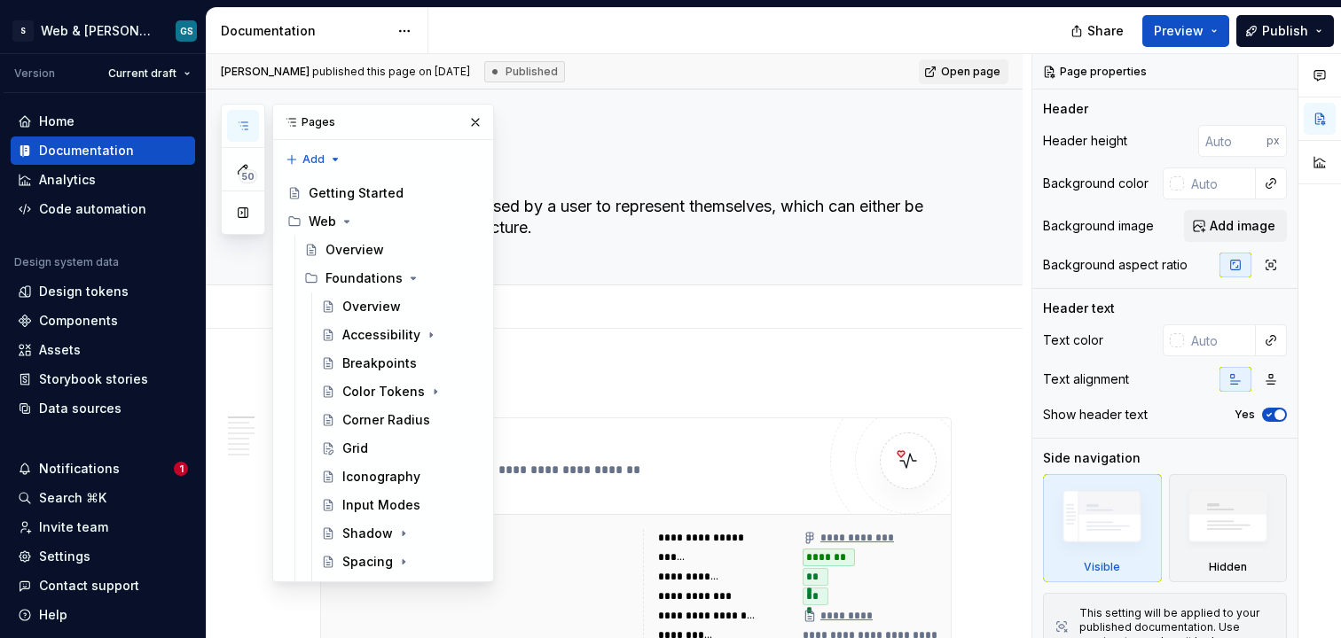
type textarea "*"
